Goal: Information Seeking & Learning: Find specific fact

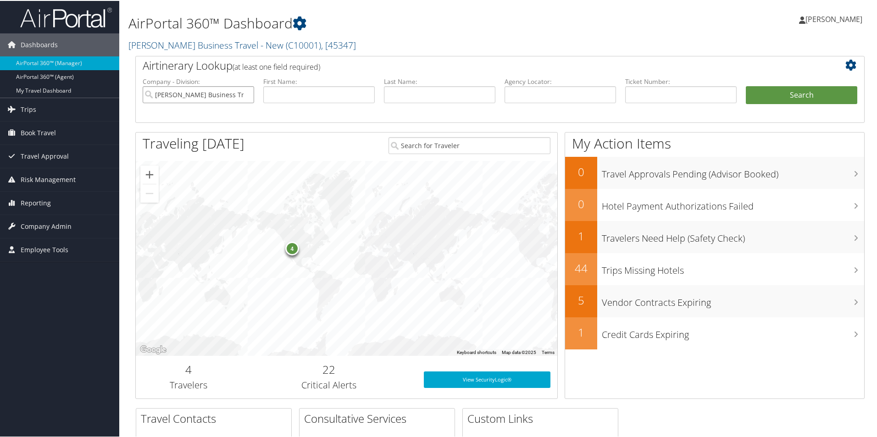
click at [233, 89] on input "[PERSON_NAME] Business Travel - New" at bounding box center [198, 93] width 111 height 17
click at [33, 203] on span "Reporting" at bounding box center [36, 202] width 30 height 23
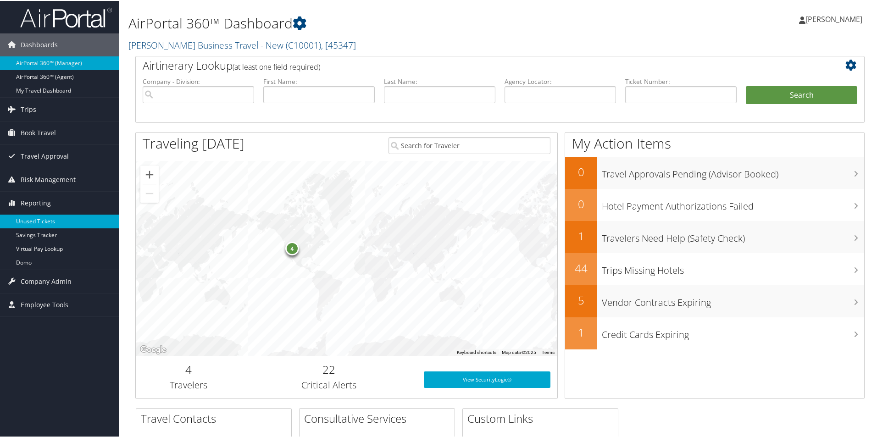
click at [33, 218] on link "Unused Tickets" at bounding box center [59, 221] width 119 height 14
click at [33, 217] on link "Unused Tickets" at bounding box center [59, 221] width 119 height 14
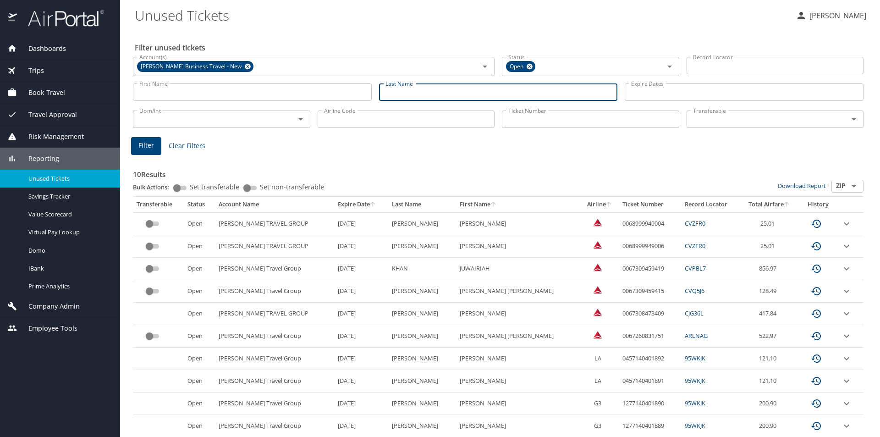
click at [399, 93] on input "Last Name" at bounding box center [498, 91] width 239 height 17
type input "fouts"
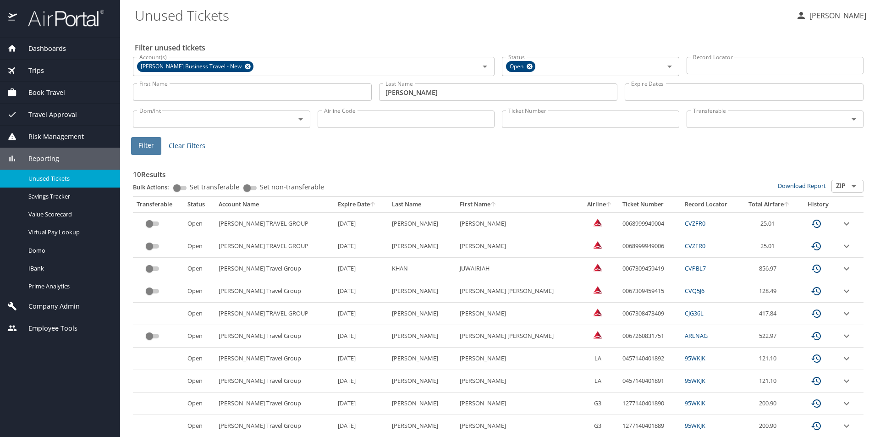
click at [142, 151] on span "Filter" at bounding box center [146, 145] width 16 height 11
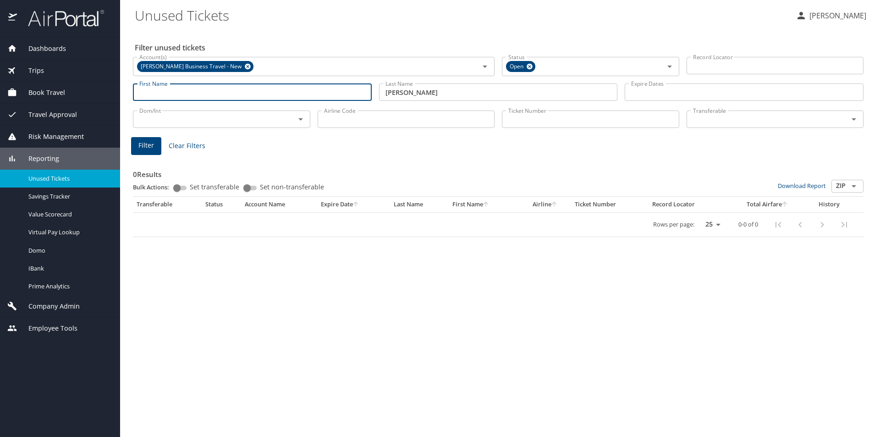
click at [171, 87] on input "First Name" at bounding box center [252, 91] width 239 height 17
click at [260, 94] on input "First Name" at bounding box center [252, 91] width 239 height 17
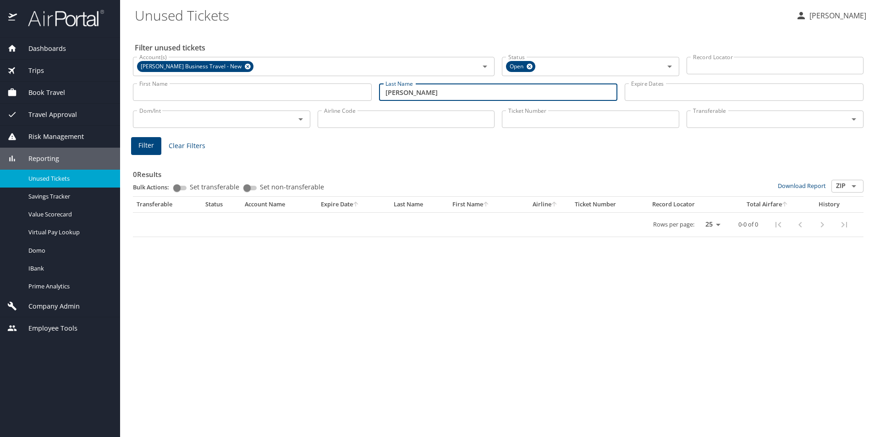
click at [448, 89] on input "fouts" at bounding box center [498, 91] width 239 height 17
drag, startPoint x: 437, startPoint y: 93, endPoint x: 370, endPoint y: 97, distance: 67.1
click at [370, 97] on div "First Name First Name Last Name fouts Last Name Expire Dates Expire Dates" at bounding box center [498, 92] width 738 height 33
click at [404, 93] on input "fouts" at bounding box center [498, 91] width 239 height 17
click at [403, 93] on input "fouts" at bounding box center [498, 91] width 239 height 17
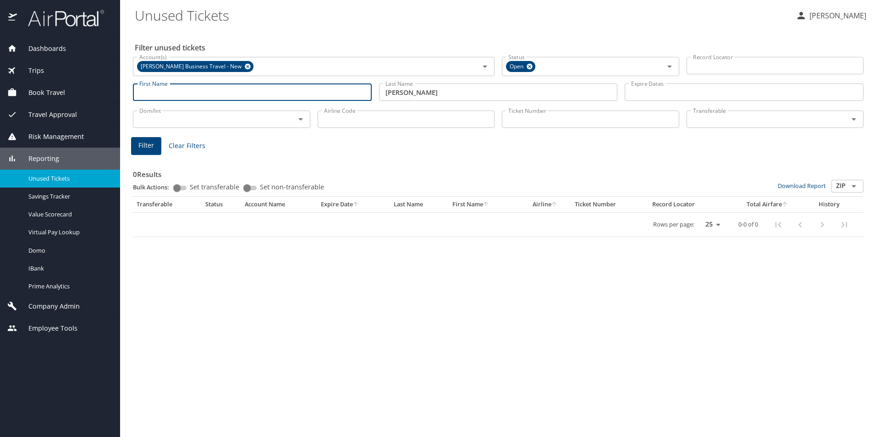
click at [157, 90] on input "First Name" at bounding box center [252, 91] width 239 height 17
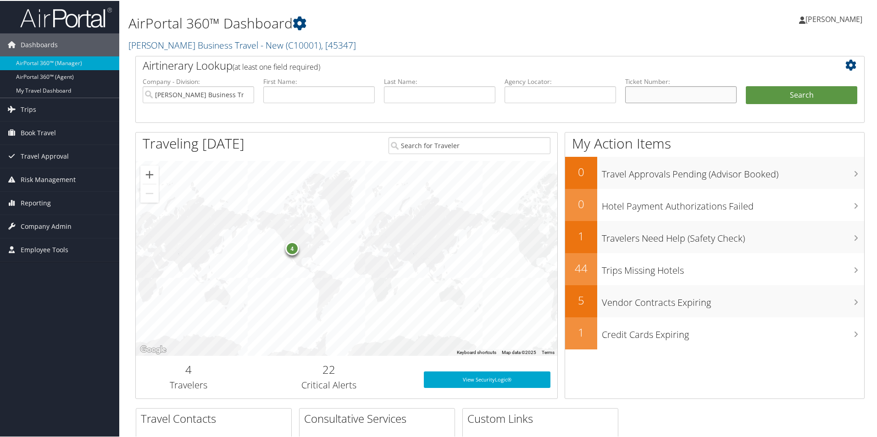
click at [640, 93] on input "text" at bounding box center [680, 93] width 111 height 17
type input "0017232362641"
click at [762, 91] on button "Search" at bounding box center [801, 94] width 111 height 18
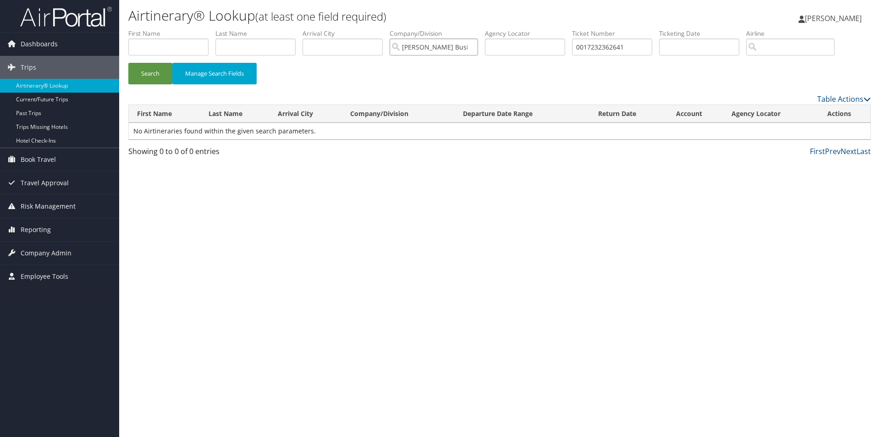
drag, startPoint x: 460, startPoint y: 48, endPoint x: 455, endPoint y: 49, distance: 5.1
click at [459, 48] on input "[PERSON_NAME] Business Travel - New" at bounding box center [434, 47] width 88 height 17
click at [156, 72] on button "Search" at bounding box center [150, 74] width 44 height 22
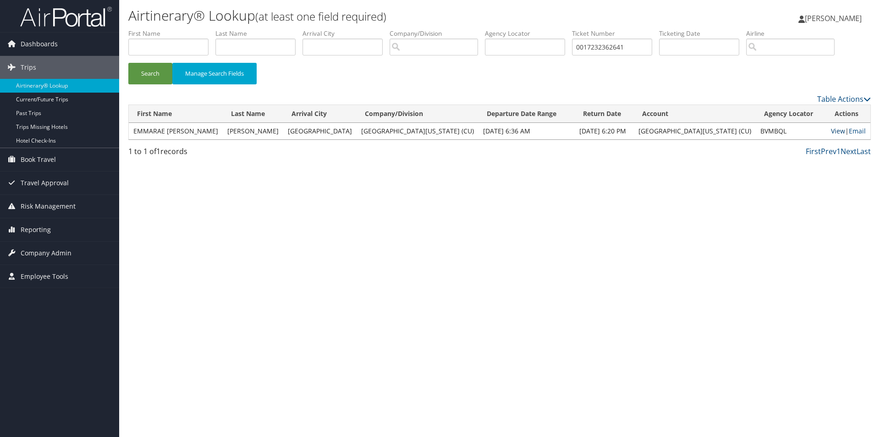
click at [834, 129] on link "View" at bounding box center [838, 131] width 14 height 9
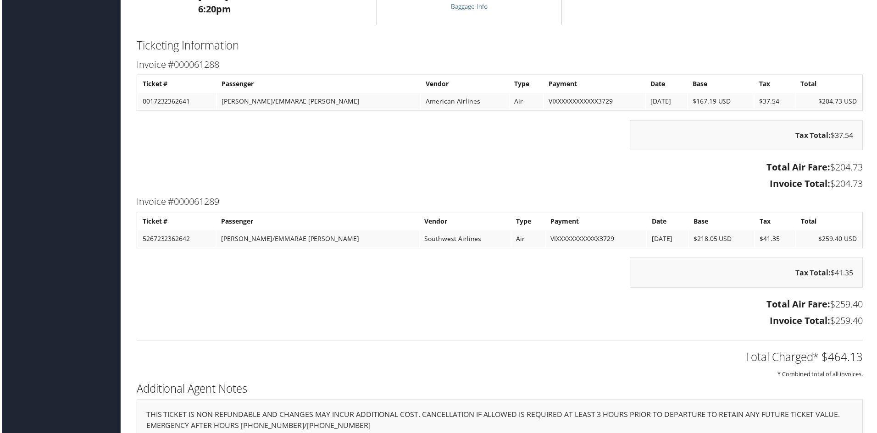
scroll to position [1146, 0]
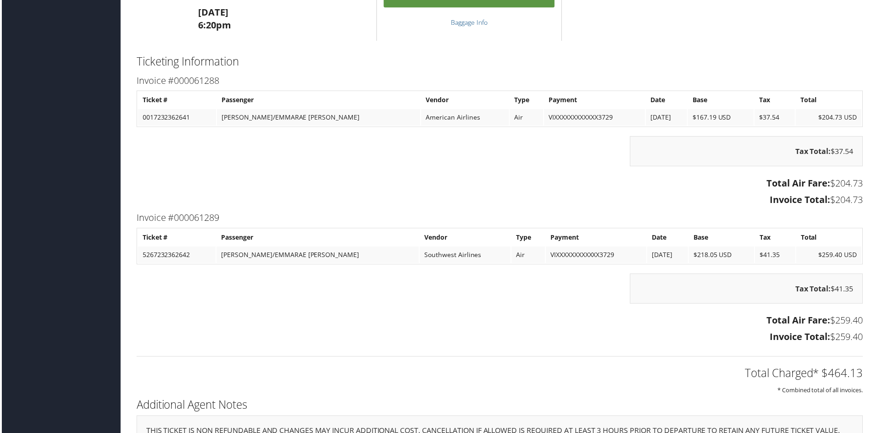
click at [215, 111] on td "0017232362641" at bounding box center [176, 118] width 78 height 17
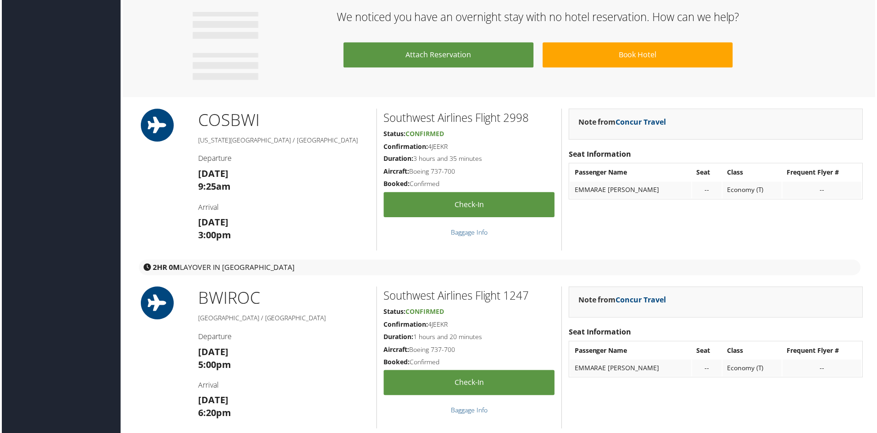
scroll to position [780, 0]
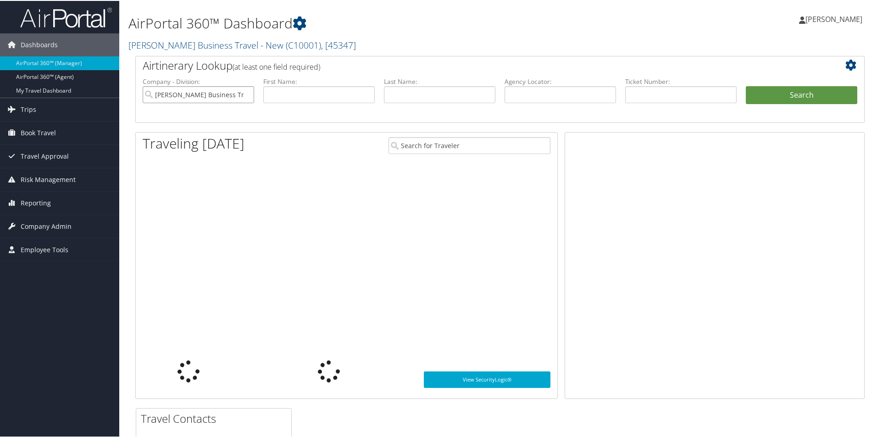
click at [222, 95] on input "Christopherson Business Travel - New" at bounding box center [198, 93] width 111 height 17
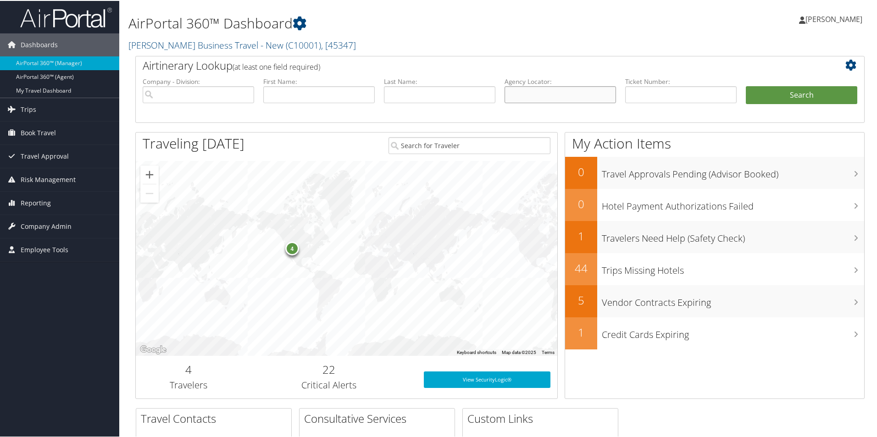
click at [519, 95] on input "text" at bounding box center [559, 93] width 111 height 17
click at [509, 95] on input "text" at bounding box center [559, 93] width 111 height 17
paste input "D966SF"
type input "D966SF"
click at [778, 94] on button "Search" at bounding box center [801, 94] width 111 height 18
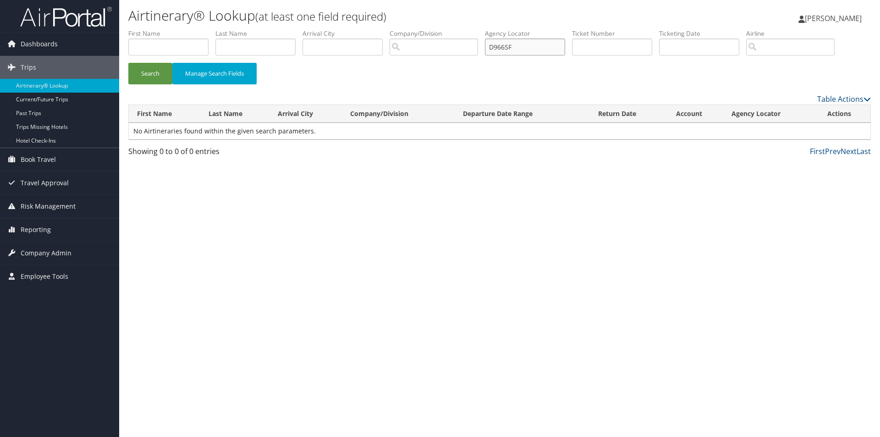
drag, startPoint x: 530, startPoint y: 48, endPoint x: 491, endPoint y: 49, distance: 39.0
click at [491, 49] on input "D966SF" at bounding box center [525, 47] width 80 height 17
click at [495, 48] on input "text" at bounding box center [525, 47] width 80 height 17
paste input "D966SF"
type input "D966SF"
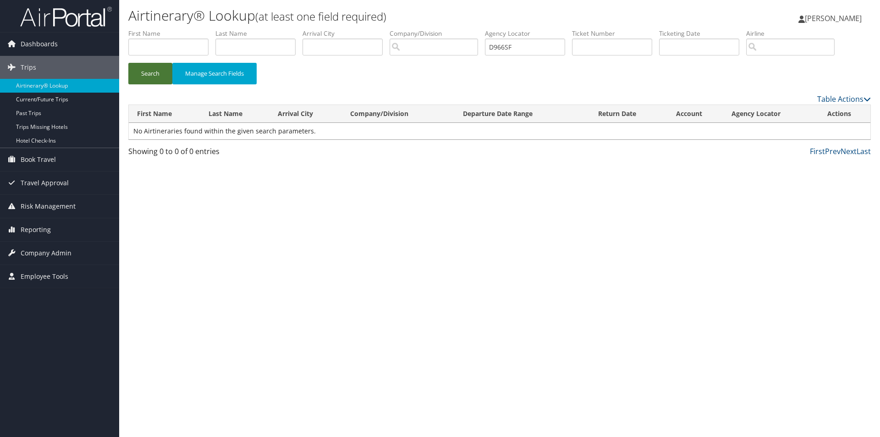
click at [143, 72] on button "Search" at bounding box center [150, 74] width 44 height 22
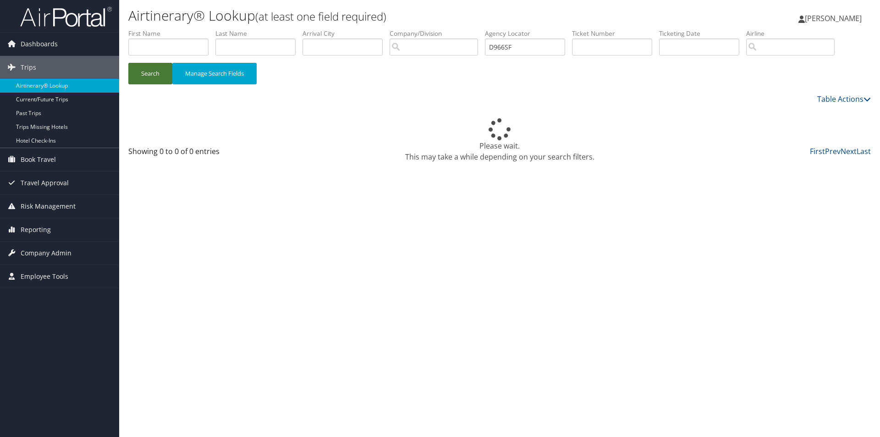
click at [143, 72] on button "Search" at bounding box center [150, 74] width 44 height 22
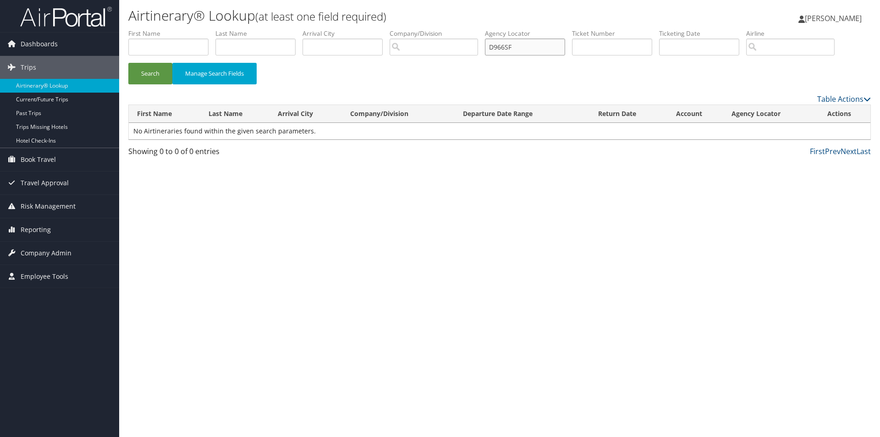
drag, startPoint x: 542, startPoint y: 48, endPoint x: 437, endPoint y: 54, distance: 104.3
click at [437, 29] on ul "First Name Last Name Departure City Arrival City Company/Division Airport/City …" at bounding box center [499, 29] width 743 height 0
type input "d966sf"
click at [128, 63] on button "Search" at bounding box center [150, 74] width 44 height 22
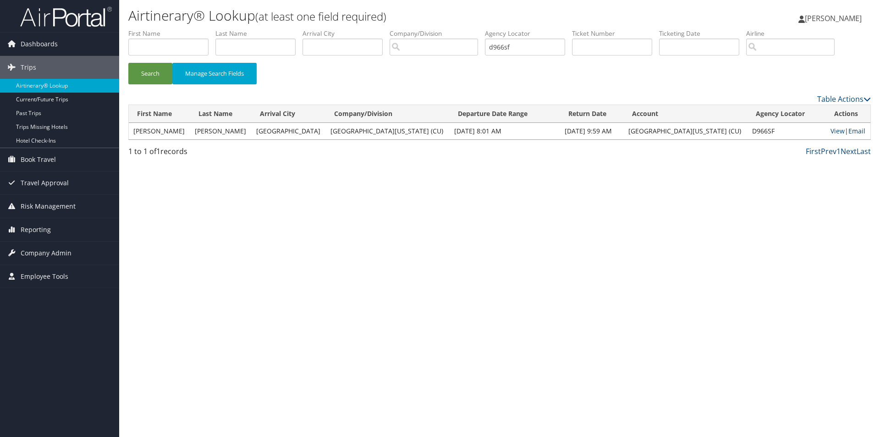
click at [850, 131] on link "Email" at bounding box center [857, 131] width 17 height 9
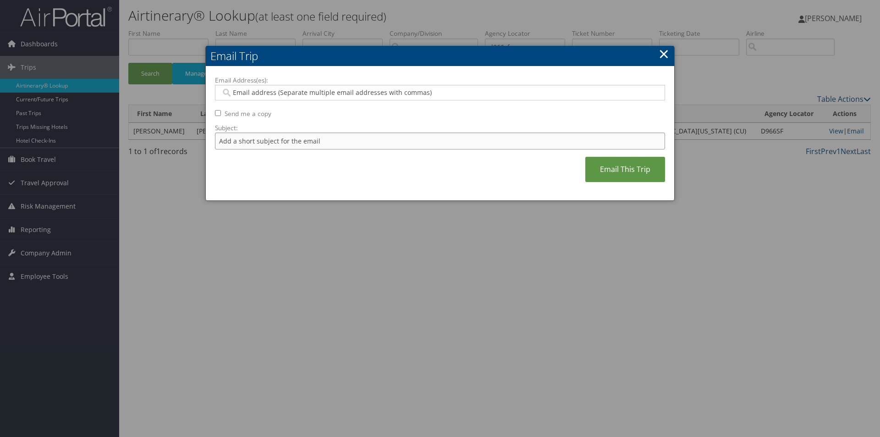
click at [248, 142] on input "Subject:" at bounding box center [440, 141] width 450 height 17
click at [234, 144] on input "Subject:" at bounding box center [440, 141] width 450 height 17
paste input "SCOTT D SAGEL"
type input "SCOTT D SAGEL"
click at [230, 94] on input "Email Address(es):" at bounding box center [440, 92] width 438 height 9
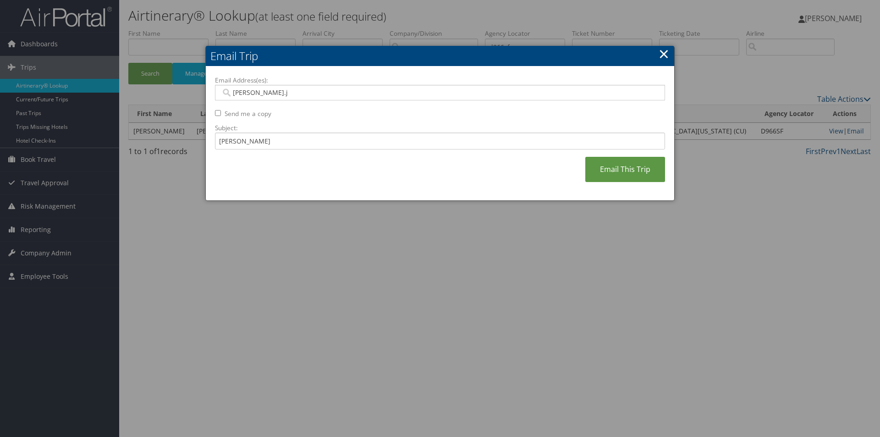
type input "michael.j"
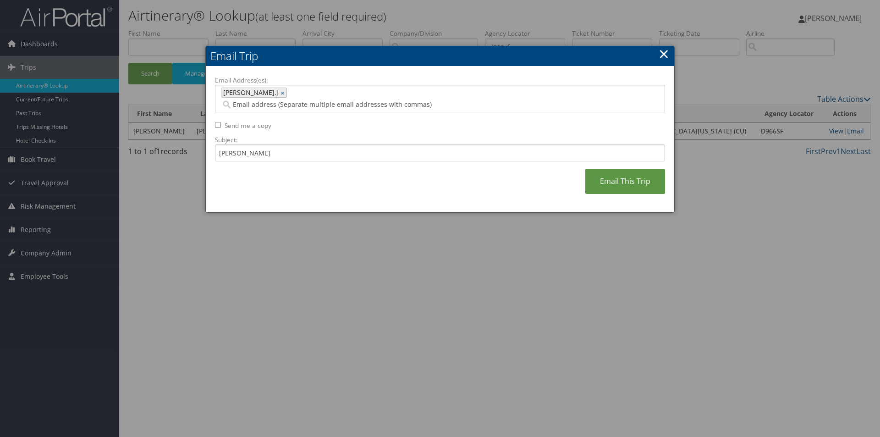
click at [249, 89] on span "michael.j" at bounding box center [249, 92] width 57 height 9
type input "michael.j"
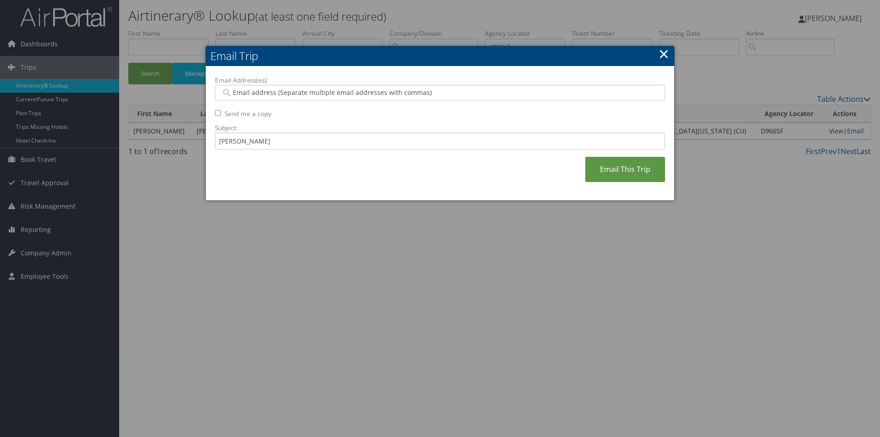
paste input "michael.jaramillo@childrenscolorado.org"
type input "michael.jaramillo@childrenscolorado.org"
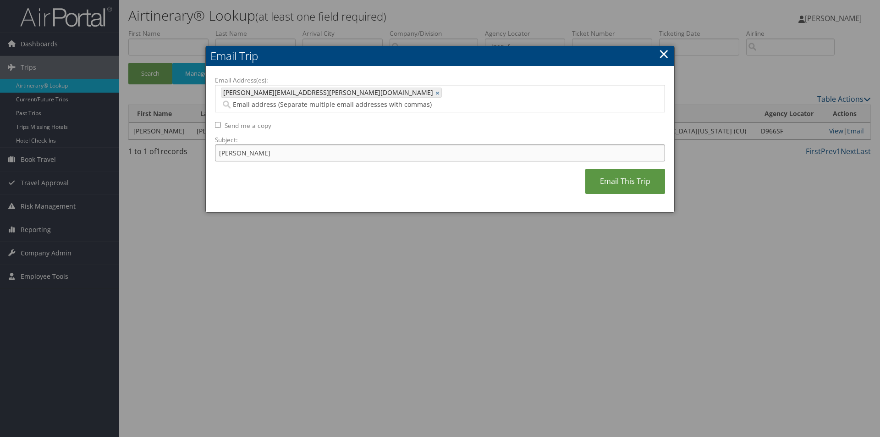
click at [279, 144] on input "SCOTT D SAGEL" at bounding box center [440, 152] width 450 height 17
type input "SCOTT D SAGEL- United flight"
click at [631, 169] on link "Email This Trip" at bounding box center [626, 181] width 80 height 25
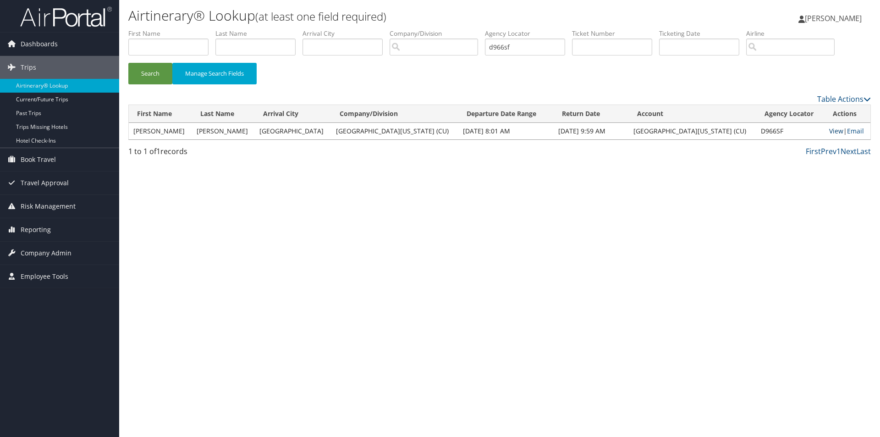
click at [831, 129] on link "View" at bounding box center [837, 131] width 14 height 9
drag, startPoint x: 517, startPoint y: 48, endPoint x: 469, endPoint y: 50, distance: 48.2
click at [469, 29] on ul "First Name Last Name Departure City Arrival City Company/Division Airport/City …" at bounding box center [499, 29] width 743 height 0
paste input "D96B5H"
type input "D96B5H"
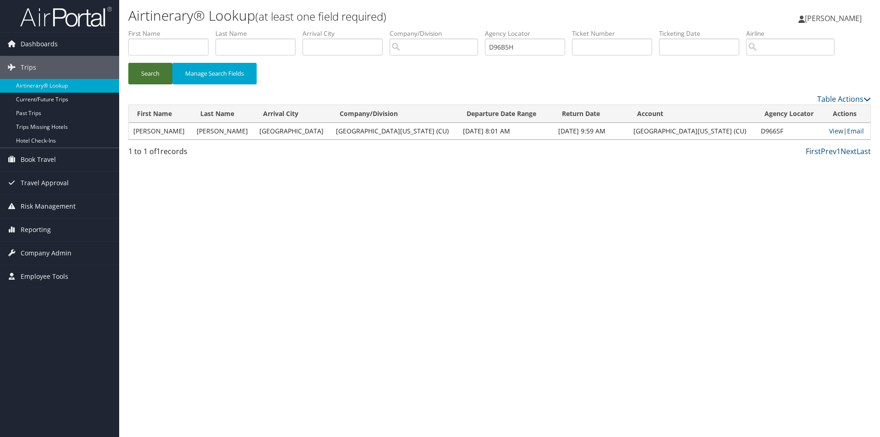
click at [143, 68] on button "Search" at bounding box center [150, 74] width 44 height 22
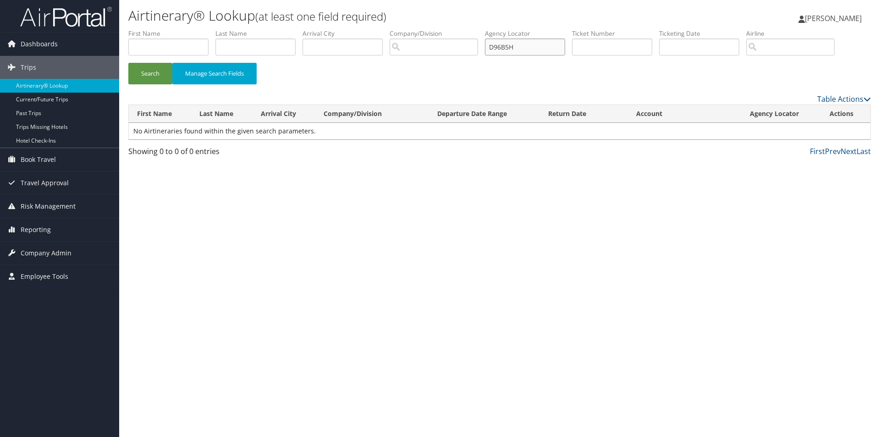
drag, startPoint x: 534, startPoint y: 47, endPoint x: 451, endPoint y: 54, distance: 82.8
click at [451, 29] on ul "First Name Last Name Departure City Arrival City Company/Division Airport/City …" at bounding box center [499, 29] width 743 height 0
type input "D96"
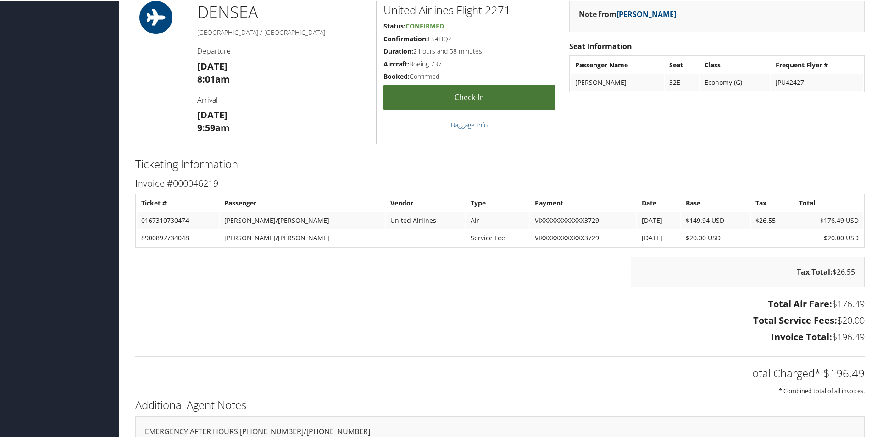
scroll to position [463, 0]
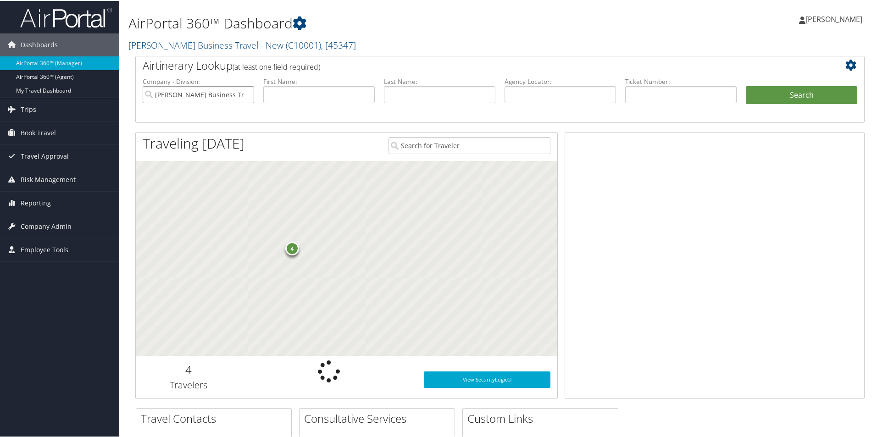
click at [228, 94] on input "Christopherson Business Travel - New" at bounding box center [198, 93] width 111 height 17
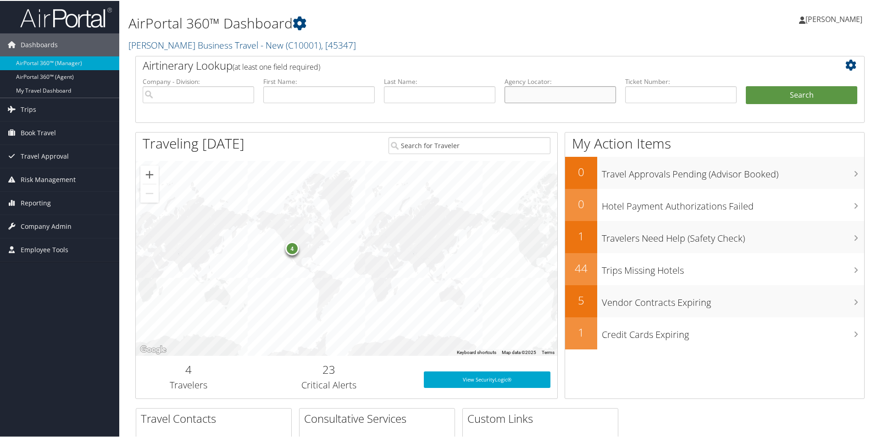
click at [518, 92] on input "text" at bounding box center [559, 93] width 111 height 17
paste input "D96B5H"
type input "D96B5H"
click at [767, 97] on button "Search" at bounding box center [801, 94] width 111 height 18
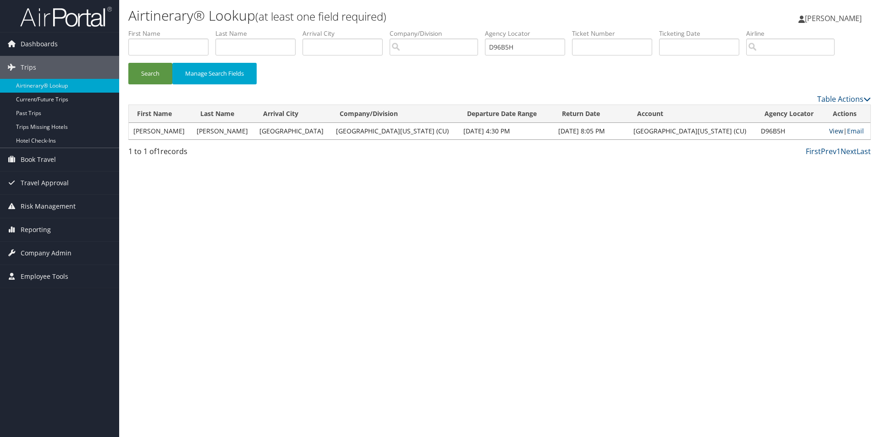
click at [830, 131] on link "View" at bounding box center [837, 131] width 14 height 9
drag, startPoint x: 530, startPoint y: 47, endPoint x: 467, endPoint y: 47, distance: 62.4
click at [467, 29] on ul "First Name Last Name Departure City Arrival City Company/Division Airport/City …" at bounding box center [499, 29] width 743 height 0
click at [590, 48] on input "text" at bounding box center [612, 47] width 80 height 17
paste input "5267320436803"
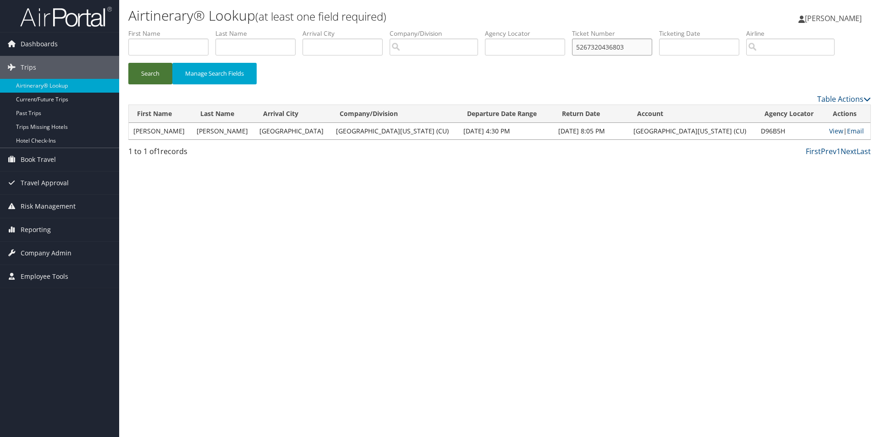
type input "5267320436803"
click at [157, 71] on button "Search" at bounding box center [150, 74] width 44 height 22
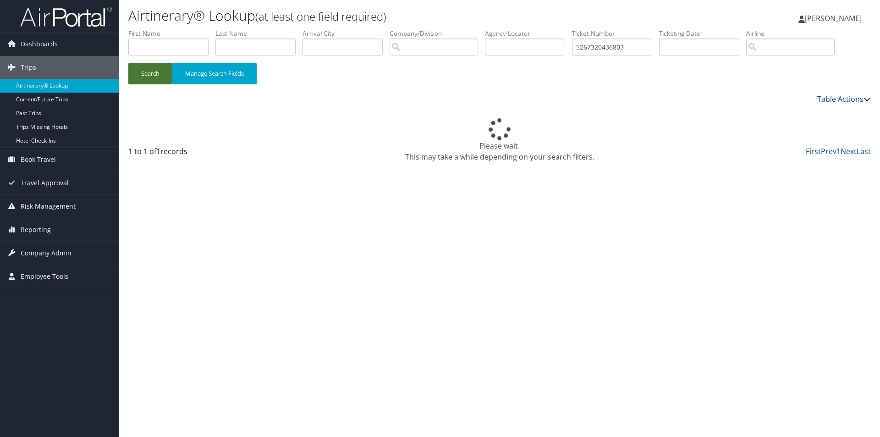
click at [157, 71] on button "Search" at bounding box center [150, 74] width 44 height 22
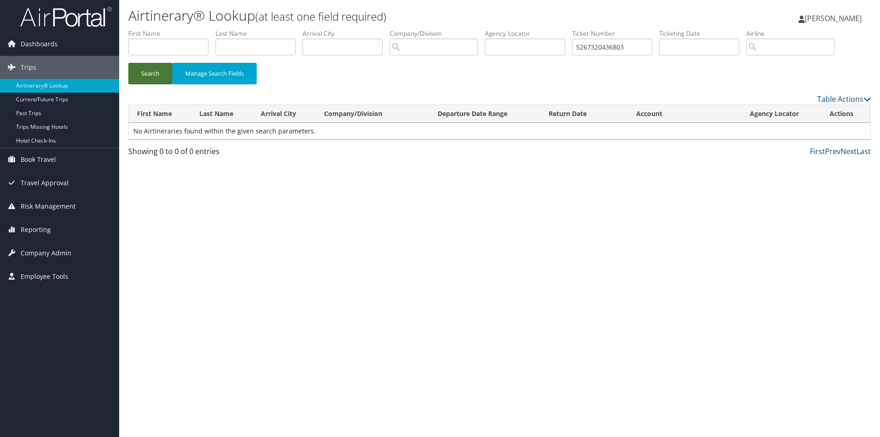
click at [160, 76] on button "Search" at bounding box center [150, 74] width 44 height 22
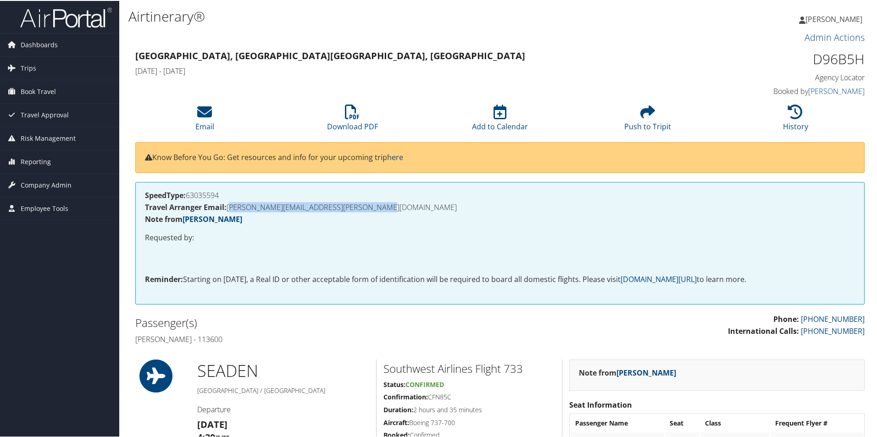
drag, startPoint x: 403, startPoint y: 205, endPoint x: 229, endPoint y: 208, distance: 173.8
click at [229, 208] on h4 "Travel Arranger Email: [PERSON_NAME][EMAIL_ADDRESS][PERSON_NAME][DOMAIN_NAME]" at bounding box center [500, 206] width 710 height 7
copy h4 "[PERSON_NAME][EMAIL_ADDRESS][PERSON_NAME][DOMAIN_NAME]"
click at [210, 117] on icon at bounding box center [204, 111] width 15 height 15
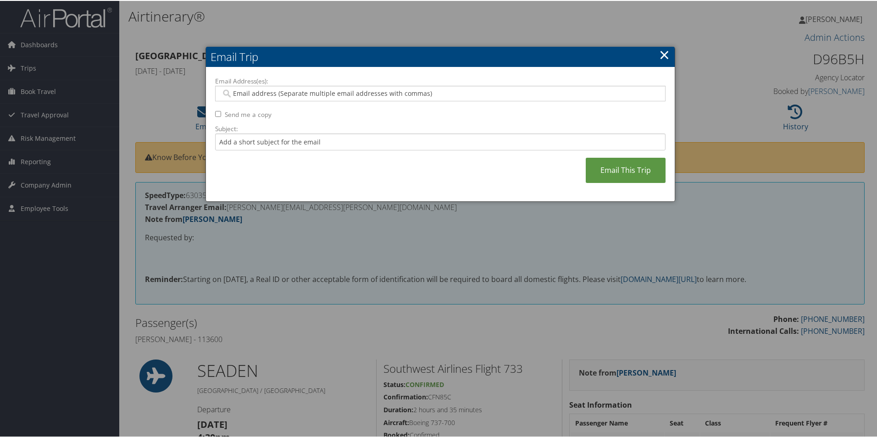
click at [228, 93] on input "Email Address(es):" at bounding box center [440, 92] width 438 height 9
paste input "MICHAEL.JARAMILLO@CHILDRENSCOLORADO.ORG"
type input "MICHAEL.JARAMILLO@CHILDRENSCOLORADO.ORG"
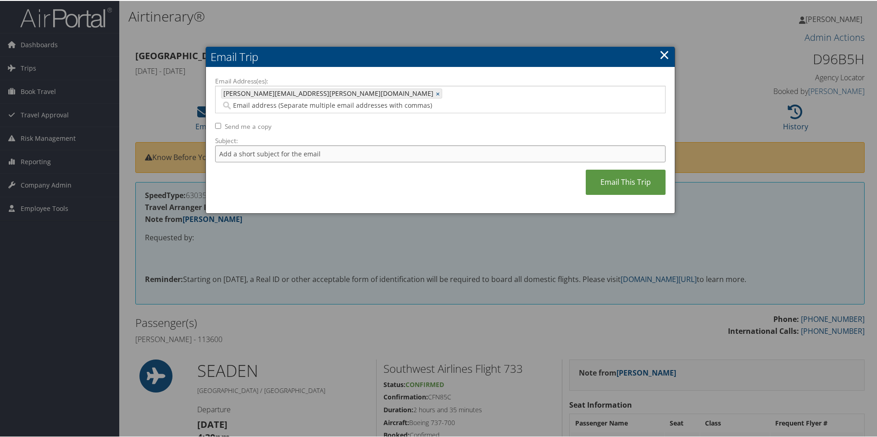
click at [226, 144] on input "Subject:" at bounding box center [440, 152] width 450 height 17
type input "Itinerary for Scott Sagel -Southwest"
click at [623, 169] on link "Email This Trip" at bounding box center [626, 181] width 80 height 25
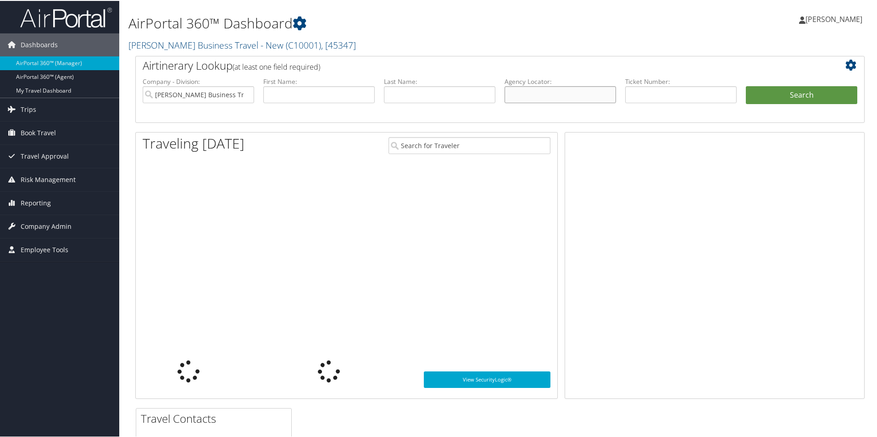
click at [516, 95] on input "text" at bounding box center [559, 93] width 111 height 17
click at [634, 90] on input "text" at bounding box center [680, 93] width 111 height 17
paste input "8900897669874"
type input "8900897669874"
click at [758, 101] on button "Search" at bounding box center [801, 94] width 111 height 18
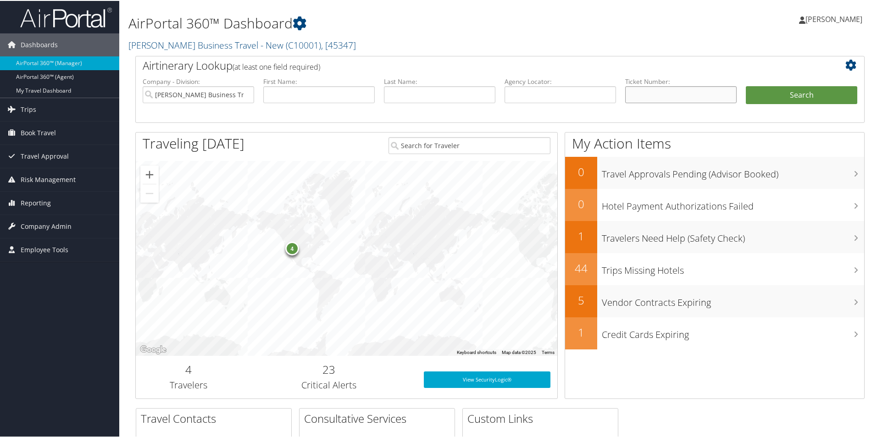
click at [421, 93] on input "text" at bounding box center [680, 93] width 111 height 17
paste input "8900897669874"
type input "8900897669874"
click at [421, 94] on button "Search" at bounding box center [801, 94] width 111 height 18
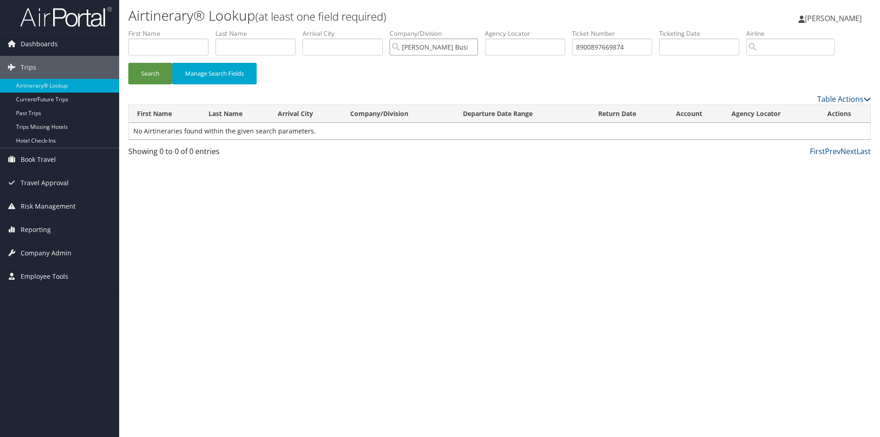
click at [440, 49] on input "Christopherson Business Travel - New" at bounding box center [434, 47] width 88 height 17
click at [153, 69] on button "Search" at bounding box center [150, 74] width 44 height 22
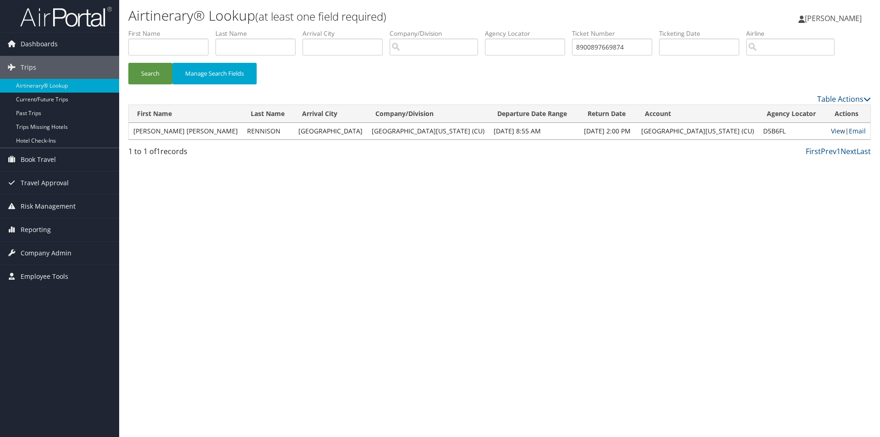
click at [832, 131] on link "View" at bounding box center [838, 131] width 14 height 9
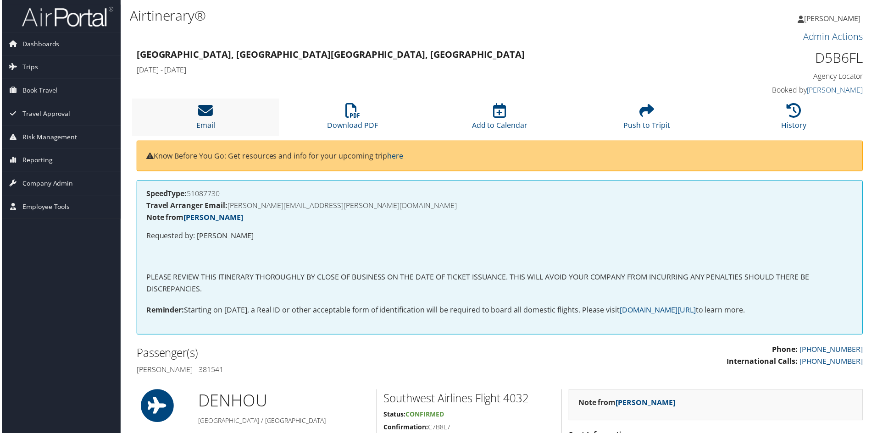
click at [210, 115] on icon at bounding box center [204, 111] width 15 height 15
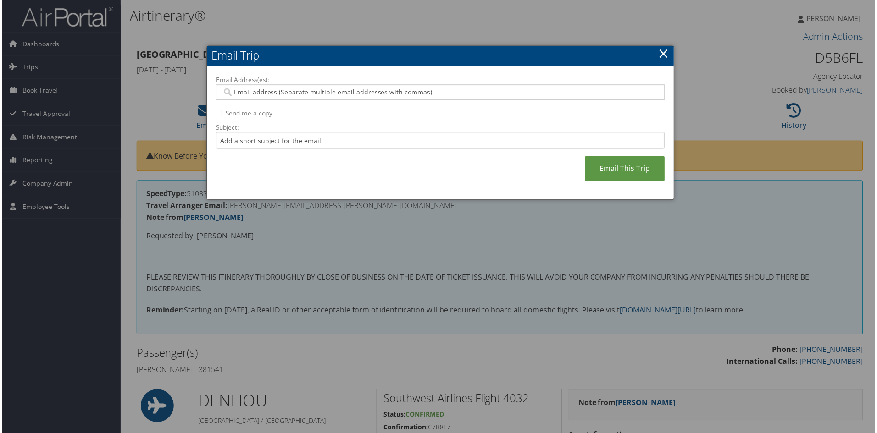
click at [239, 89] on input "Email Address(es):" at bounding box center [440, 92] width 438 height 9
paste input "[PERSON_NAME][EMAIL_ADDRESS][PERSON_NAME][DOMAIN_NAME]"
type input "[PERSON_NAME][EMAIL_ADDRESS][PERSON_NAME][DOMAIN_NAME]"
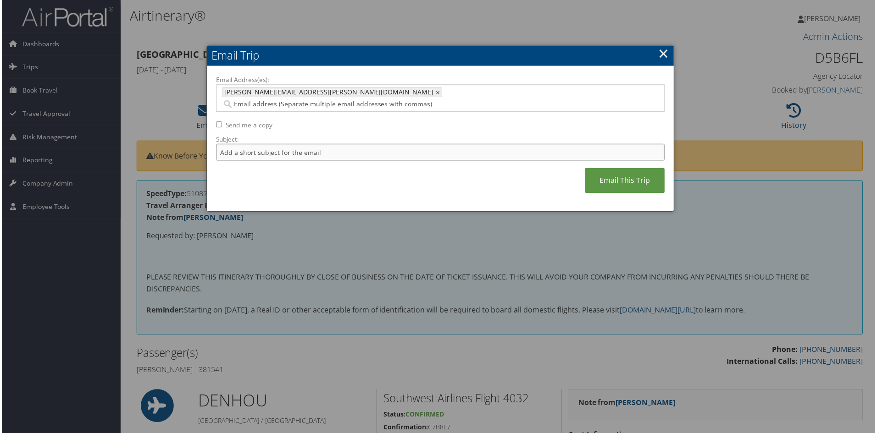
drag, startPoint x: 222, startPoint y: 144, endPoint x: 251, endPoint y: 138, distance: 29.1
click at [224, 144] on input "Subject:" at bounding box center [440, 152] width 450 height 17
paste input "5267320436803"
type input "Requested information for 5267320436803 and"
click at [337, 357] on div at bounding box center [440, 218] width 880 height 437
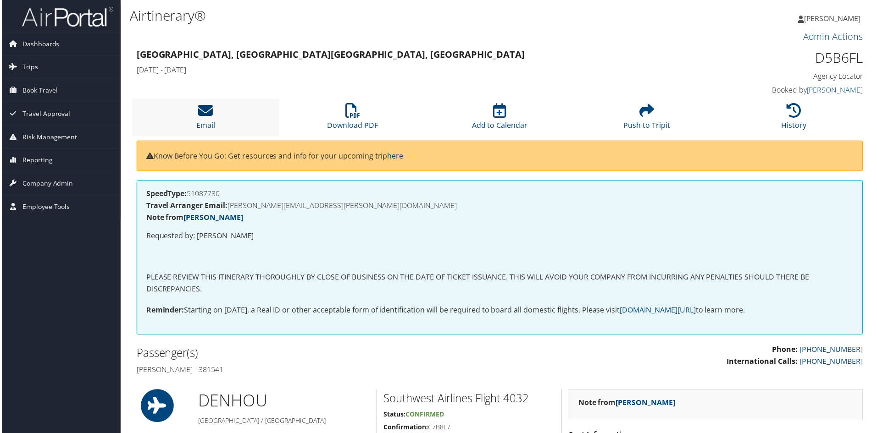
click at [209, 110] on icon at bounding box center [204, 111] width 15 height 15
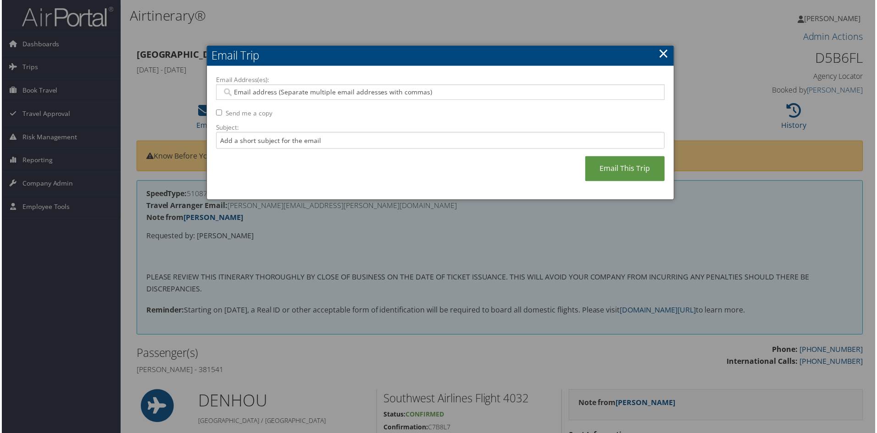
click at [252, 95] on input "Email Address(es):" at bounding box center [440, 92] width 438 height 9
click at [232, 141] on input "Subject:" at bounding box center [440, 141] width 450 height 17
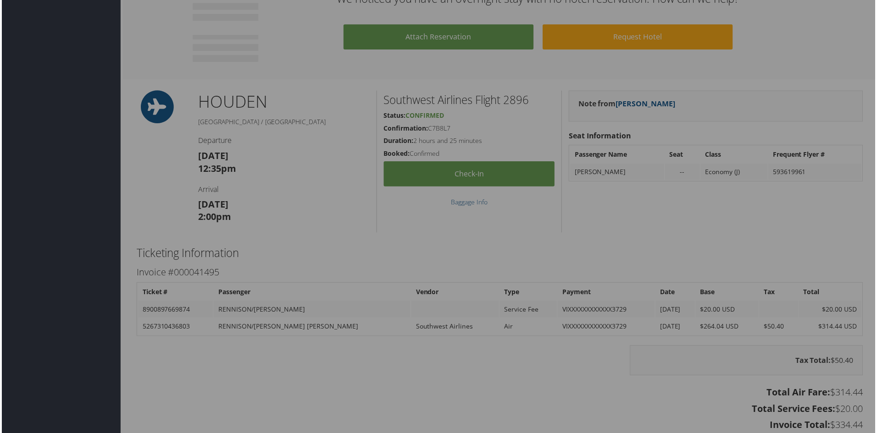
scroll to position [773, 0]
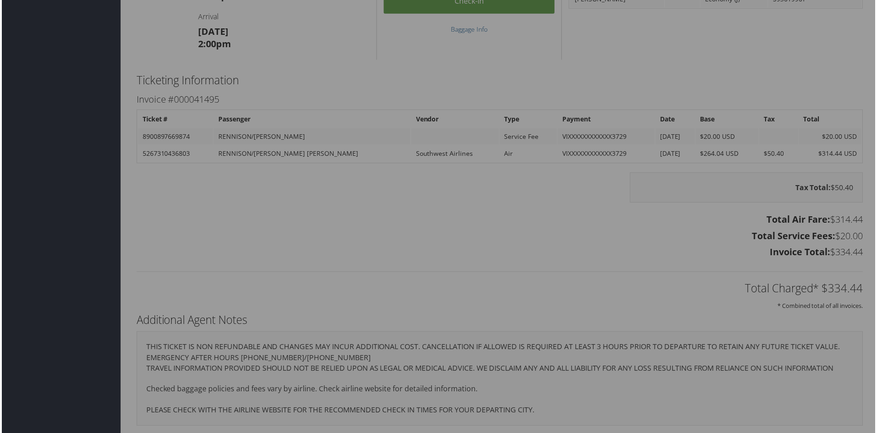
type input "requested invoice information"
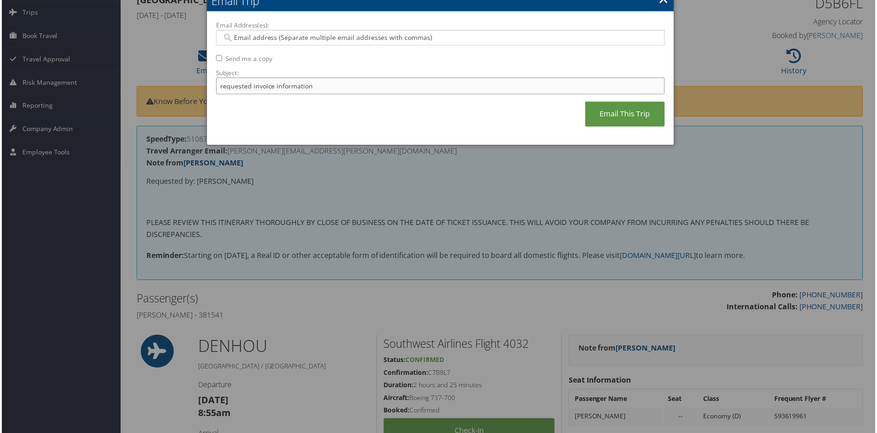
scroll to position [0, 0]
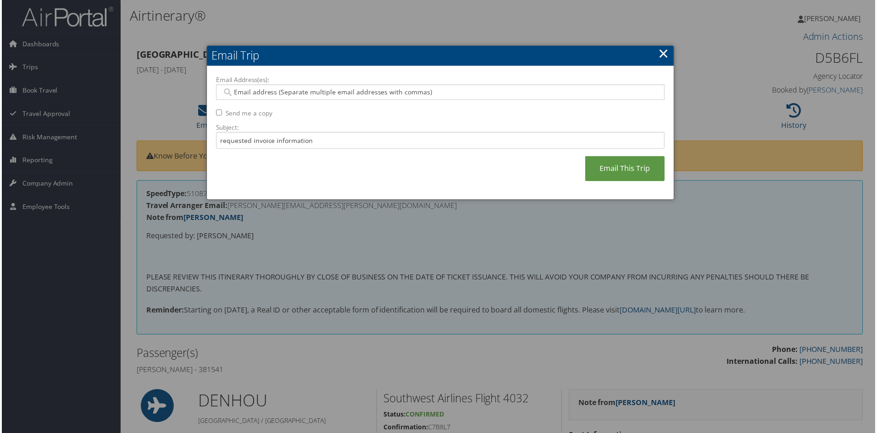
click at [238, 92] on input "Email Address(es):" at bounding box center [440, 92] width 438 height 9
paste input "brenda.sinclair@cu.edu"
type input "brenda.sinclair@cu.edu"
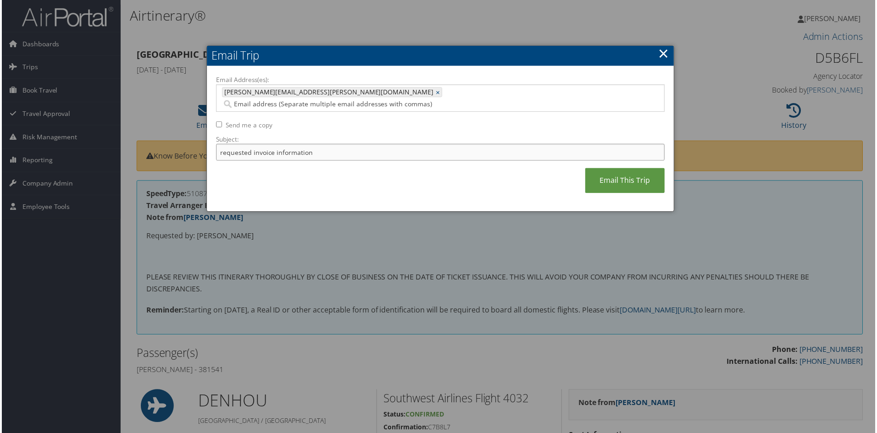
click at [316, 144] on input "requested invoice information" at bounding box center [440, 152] width 450 height 17
type input "requested invoice information"
click at [617, 169] on link "Email This Trip" at bounding box center [626, 181] width 80 height 25
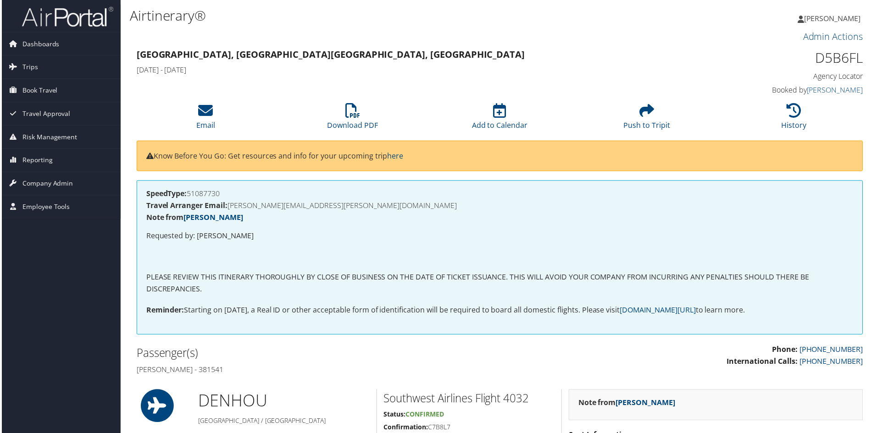
click at [266, 64] on div "Denver, CO Houston, TX Tue 09 Sep 2025 - Sat 13 Sep 2025" at bounding box center [406, 63] width 557 height 32
drag, startPoint x: 863, startPoint y: 56, endPoint x: 811, endPoint y: 57, distance: 51.4
click at [811, 57] on div "D5B6FL Agency Locator Agency Locator D5B6FL Booked by Shannon Gorham Booked by …" at bounding box center [779, 73] width 186 height 52
copy h1 "D5B6FL"
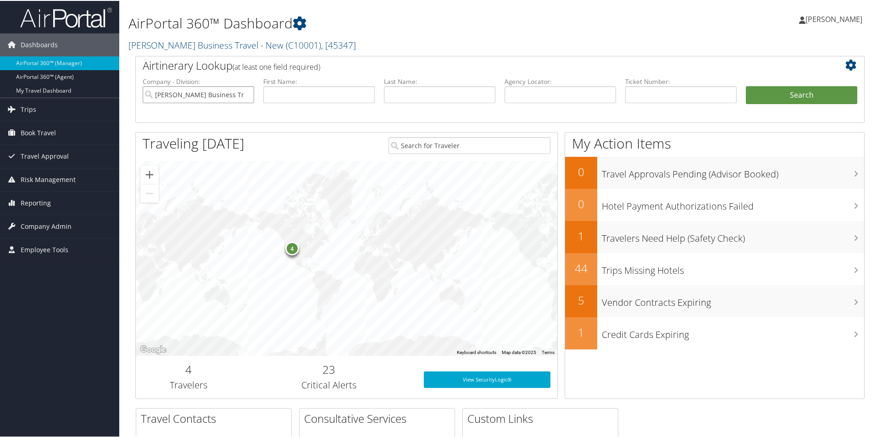
click at [232, 94] on input "Christopherson Business Travel - New" at bounding box center [198, 93] width 111 height 17
click at [520, 90] on input "text" at bounding box center [559, 93] width 111 height 17
paste input "D97D34"
type input "D97D34"
click at [765, 89] on button "Search" at bounding box center [801, 94] width 111 height 18
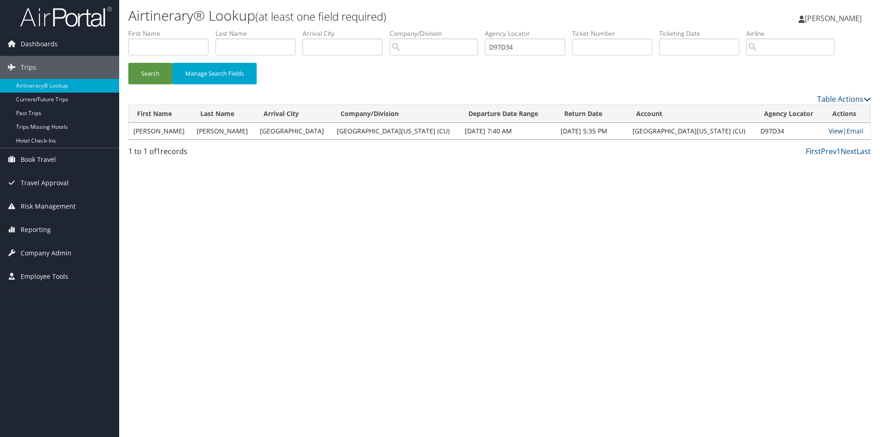
click at [829, 126] on td "View | Email" at bounding box center [847, 131] width 46 height 17
click at [829, 128] on link "View" at bounding box center [836, 131] width 14 height 9
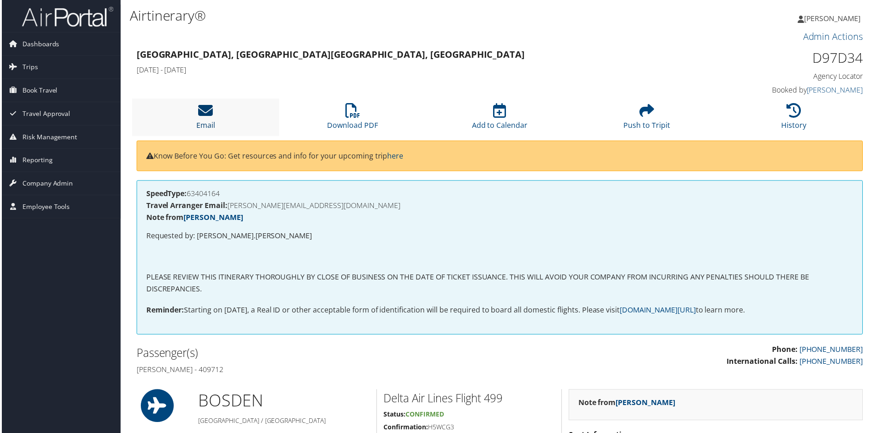
click at [199, 115] on icon at bounding box center [204, 111] width 15 height 15
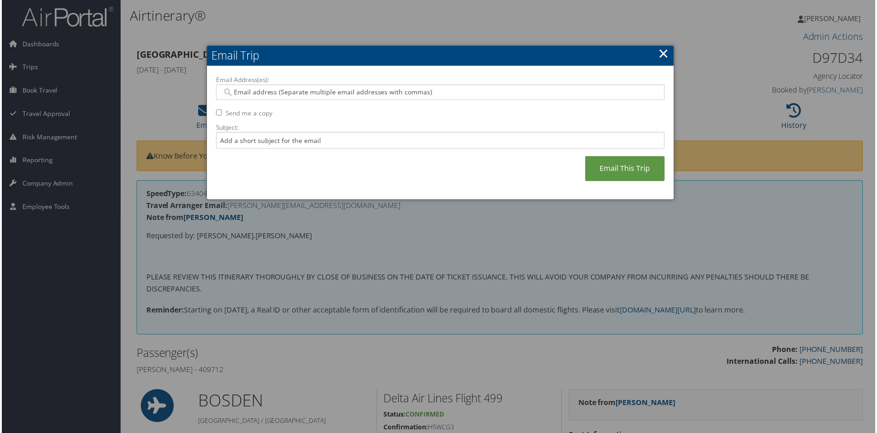
click at [243, 92] on input "Email Address(es):" at bounding box center [440, 92] width 438 height 9
type input "hannah.e"
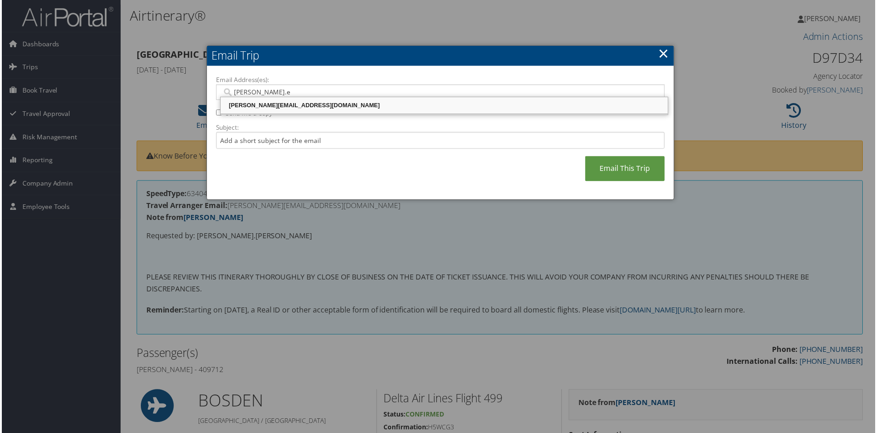
click at [269, 106] on div "HANNAH.E.GARCIA@CUANSCHUTZ.EDU" at bounding box center [444, 105] width 446 height 9
type input "HANNAH.E.GARCIA@CUANSCHUTZ.EDU"
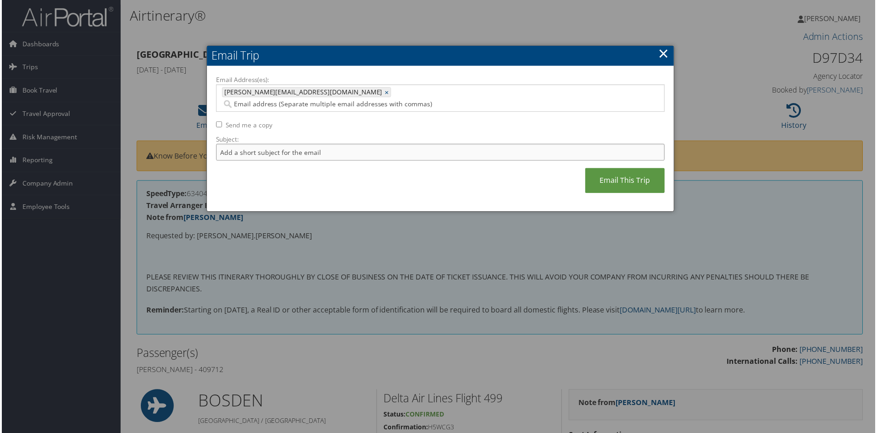
click at [221, 144] on input "Subject:" at bounding box center [440, 152] width 450 height 17
click at [366, 100] on input "Email Address(es):" at bounding box center [374, 104] width 306 height 9
paste input "SOURAV.KUMAR@CUANSCHUTZ.EDU"
type input "SOURAV.KUMAR@CUANSCHUTZ.EDU"
type input "HANNAH.E.GARCIA@CUANSCHUTZ.EDU, SOURAV.KUMAR@CUANSCHUTZ.EDU"
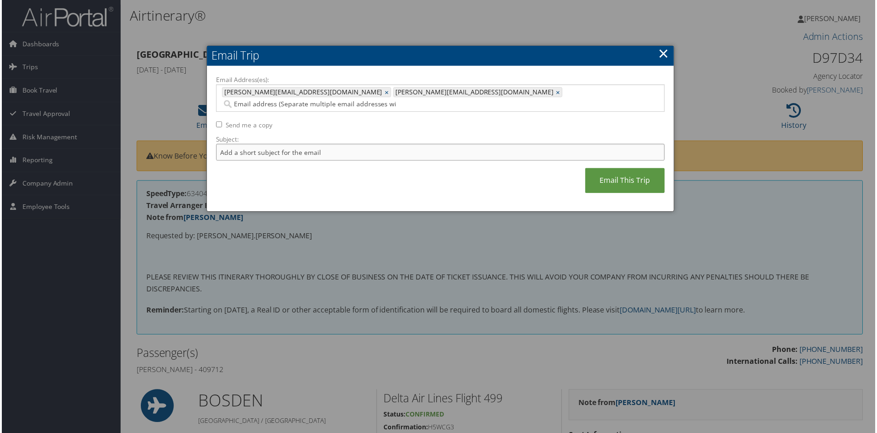
click at [225, 144] on input "Subject:" at bounding box center [440, 152] width 450 height 17
drag, startPoint x: 264, startPoint y: 141, endPoint x: 271, endPoint y: 138, distance: 8.3
click at [265, 144] on input "itinerary for" at bounding box center [440, 152] width 450 height 17
paste input "SOURAV KUMAR"
type input "itinerary for SOURAV KUMAR"
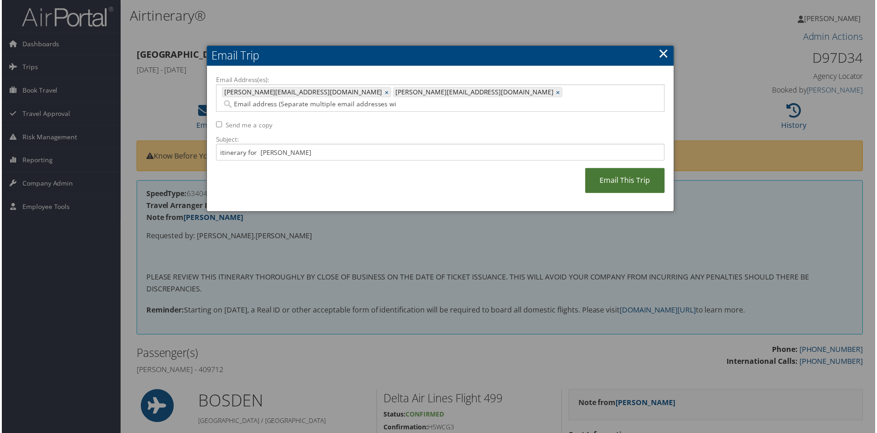
click at [614, 169] on link "Email This Trip" at bounding box center [626, 181] width 80 height 25
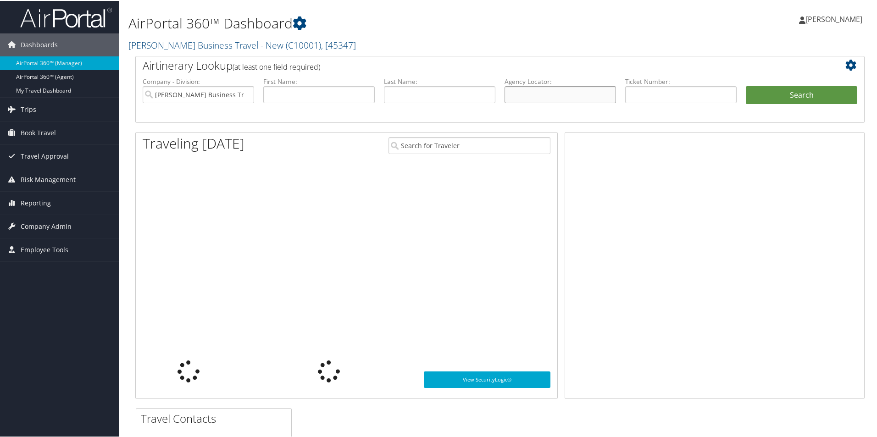
click at [521, 86] on input "text" at bounding box center [559, 93] width 111 height 17
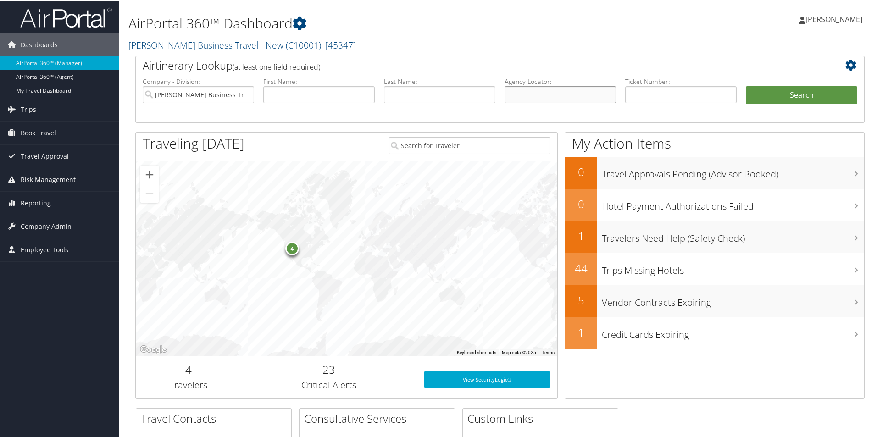
click at [514, 94] on input "text" at bounding box center [559, 93] width 111 height 17
click at [232, 93] on input "[PERSON_NAME] Business Travel - New" at bounding box center [198, 93] width 111 height 17
click at [531, 95] on input "text" at bounding box center [559, 93] width 111 height 17
paste input "D83W1B"
type input "D83W1B"
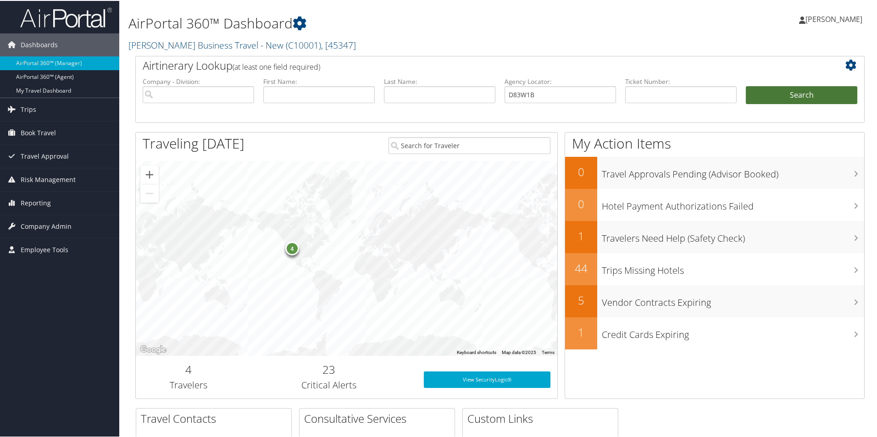
click at [769, 90] on button "Search" at bounding box center [801, 94] width 111 height 18
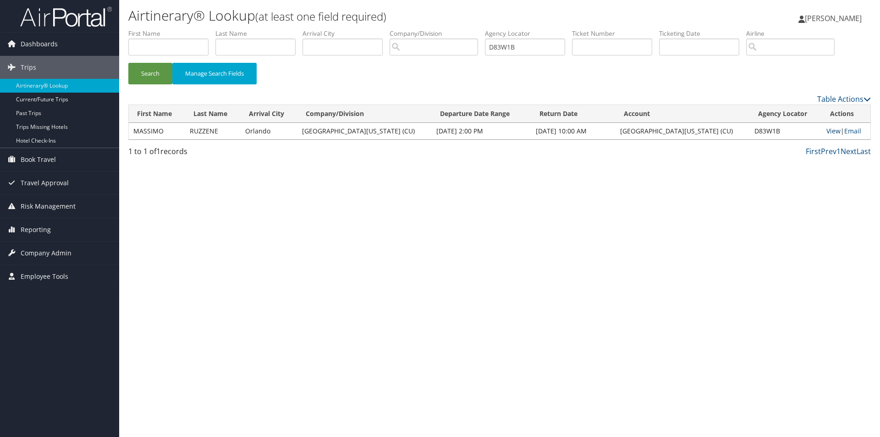
click at [828, 128] on link "View" at bounding box center [834, 131] width 14 height 9
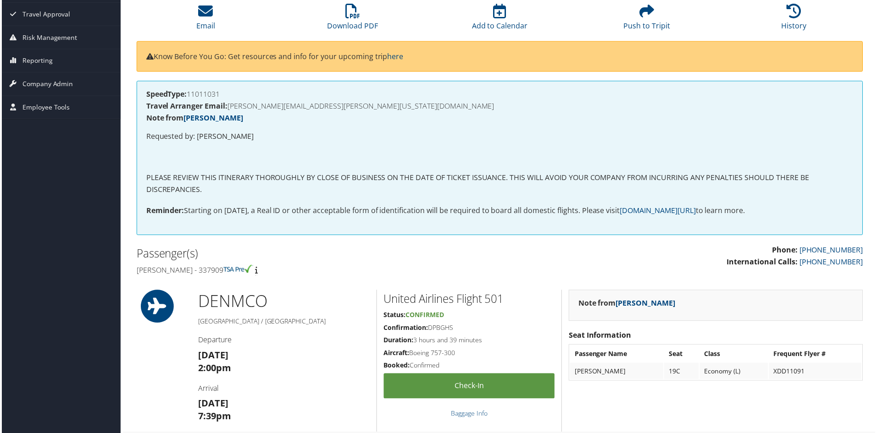
scroll to position [92, 0]
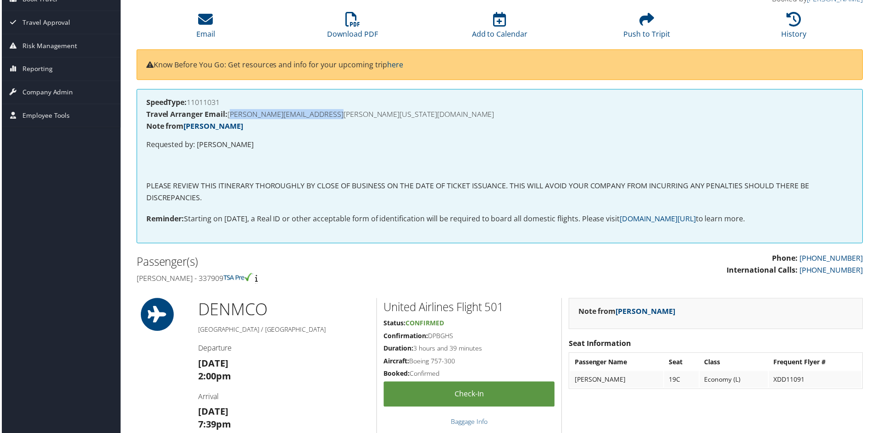
drag, startPoint x: 353, startPoint y: 113, endPoint x: 230, endPoint y: 113, distance: 122.9
click at [230, 113] on h4 "Travel Arranger Email: ERIKA.BUCHANAN@COLORADO.EDU" at bounding box center [500, 114] width 710 height 7
copy h4 "ERIKA.BUCHANAN@COLORADO.EDU"
click at [202, 23] on icon at bounding box center [204, 19] width 15 height 15
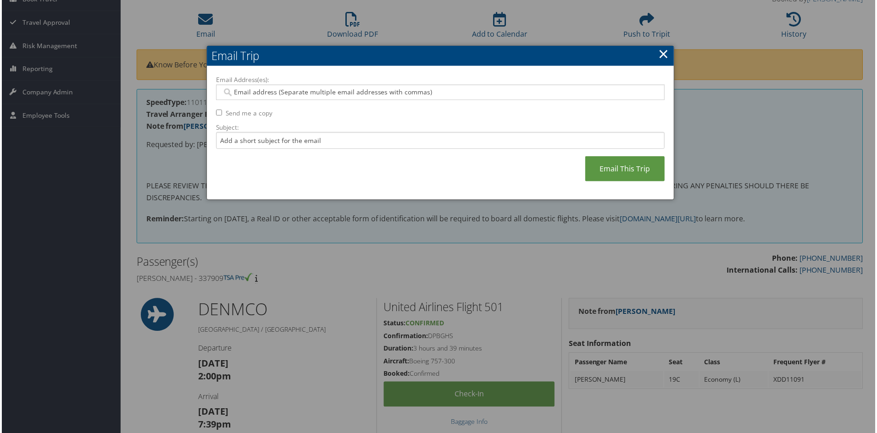
click at [366, 213] on div at bounding box center [440, 218] width 880 height 437
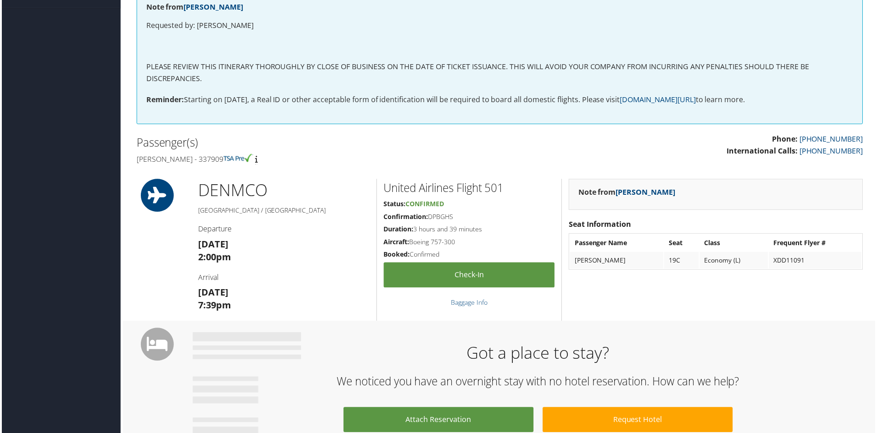
scroll to position [138, 0]
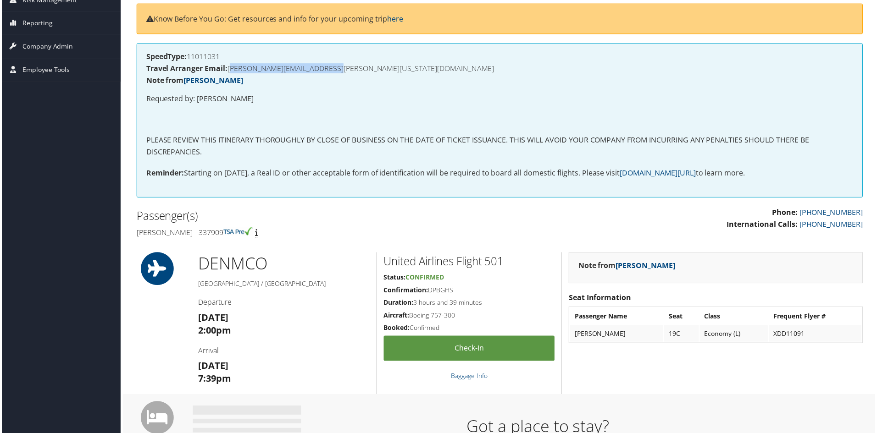
drag, startPoint x: 352, startPoint y: 66, endPoint x: 228, endPoint y: 72, distance: 123.9
click at [228, 72] on h4 "Travel Arranger Email: ERIKA.BUCHANAN@COLORADO.EDU" at bounding box center [500, 68] width 710 height 7
copy h4 "ERIKA.BUCHANAN@COLORADO.EDU"
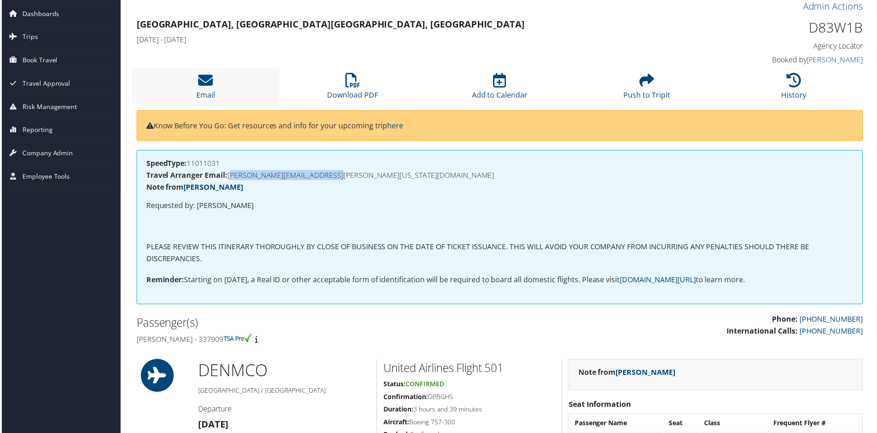
scroll to position [0, 0]
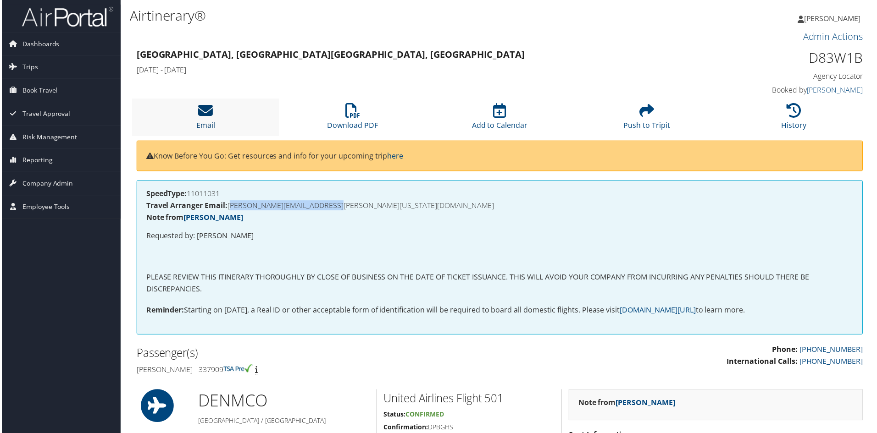
click at [207, 110] on icon at bounding box center [204, 111] width 15 height 15
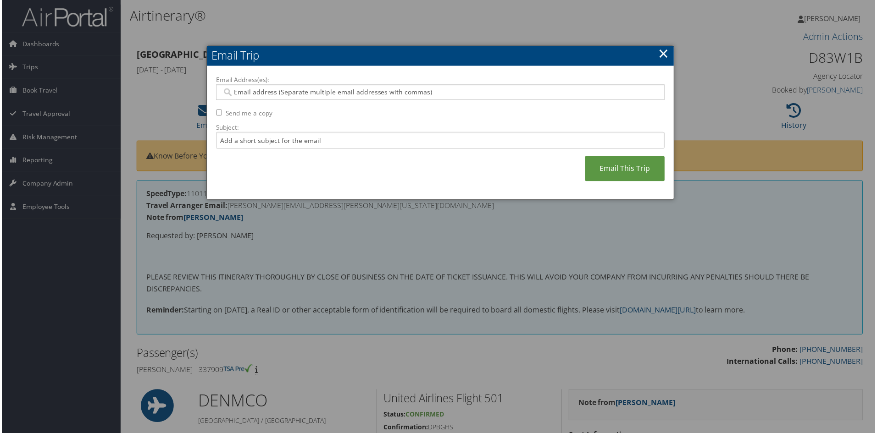
click at [233, 91] on input "Email Address(es):" at bounding box center [440, 92] width 438 height 9
paste input "ERIKA.BUCHANAN@COLORADO.EDU"
type input "ERIKA.BUCHANAN@COLORADO.EDU"
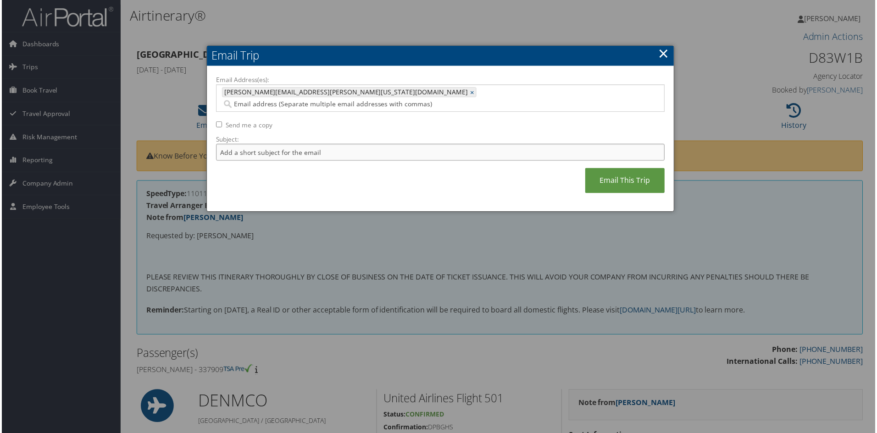
click at [231, 146] on input "Subject:" at bounding box center [440, 152] width 450 height 17
type input "economy car for Massimo Ruzzene"
click at [606, 171] on link "Email This Trip" at bounding box center [626, 181] width 80 height 25
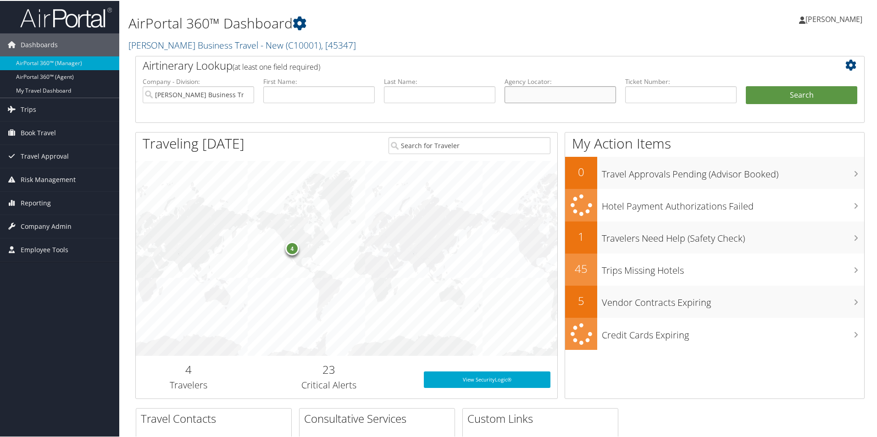
click at [519, 94] on input "text" at bounding box center [559, 93] width 111 height 17
click at [640, 95] on input "text" at bounding box center [680, 93] width 111 height 17
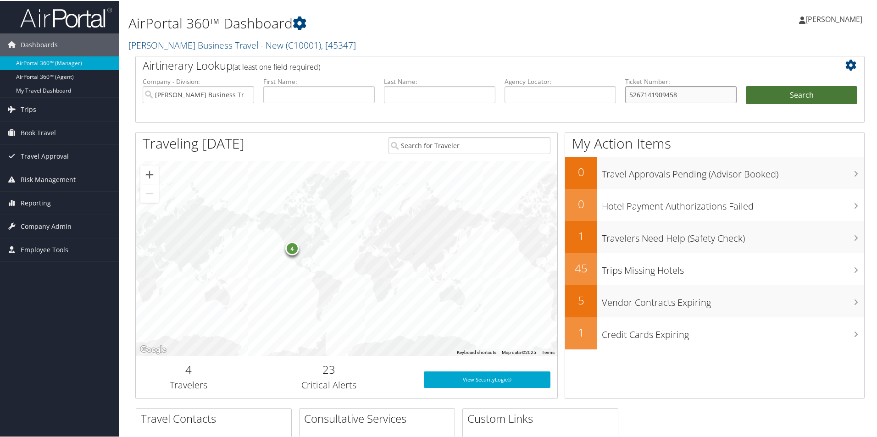
type input "5267141909458"
click at [756, 93] on button "Search" at bounding box center [801, 94] width 111 height 18
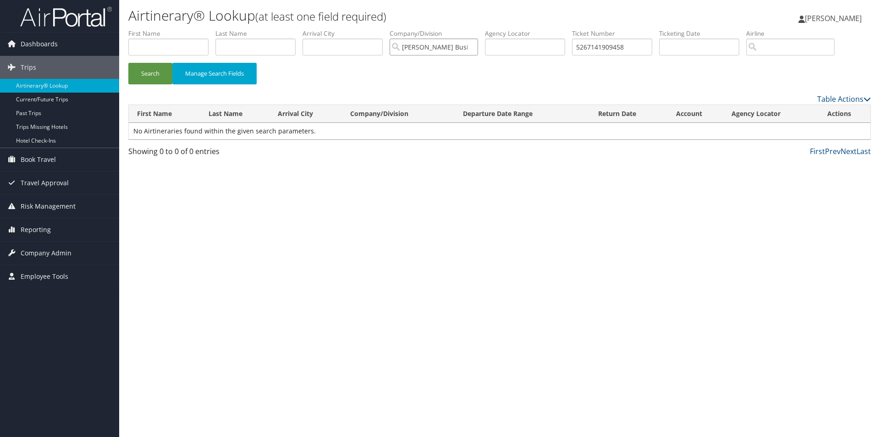
click at [431, 48] on input "[PERSON_NAME] Business Travel - New" at bounding box center [434, 47] width 88 height 17
click at [150, 71] on button "Search" at bounding box center [150, 74] width 44 height 22
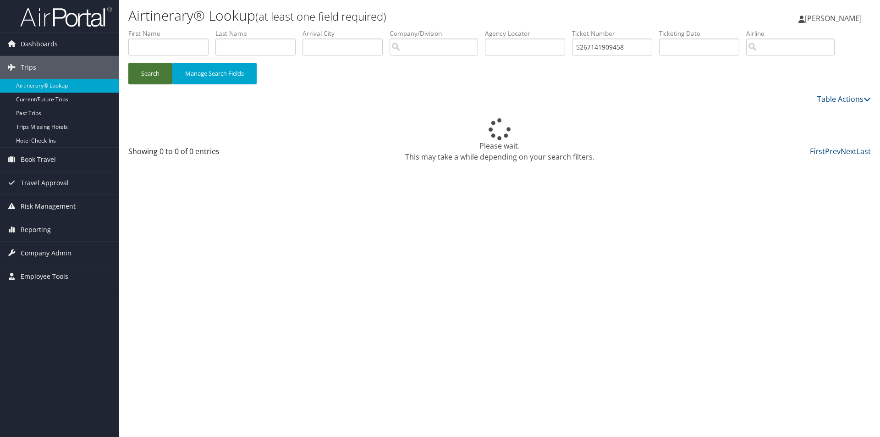
click at [150, 71] on button "Search" at bounding box center [150, 74] width 44 height 22
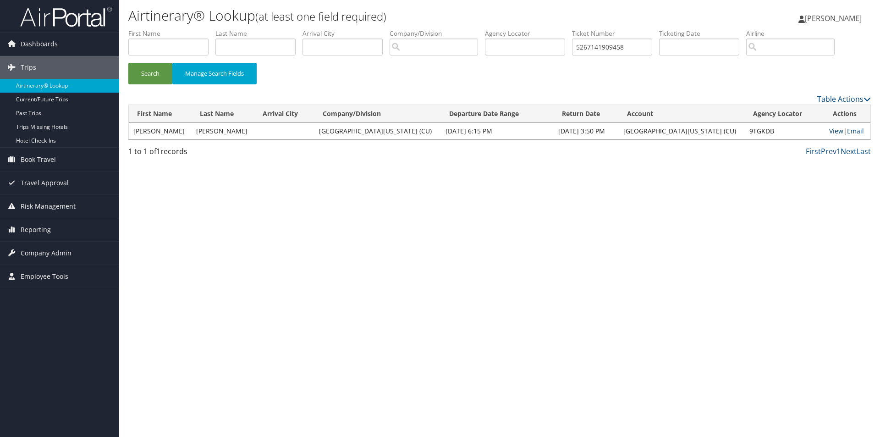
click at [830, 131] on link "View" at bounding box center [837, 131] width 14 height 9
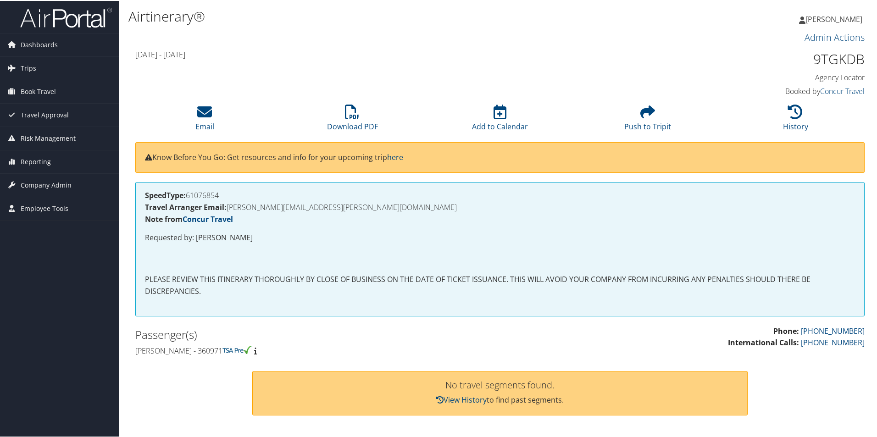
scroll to position [183, 0]
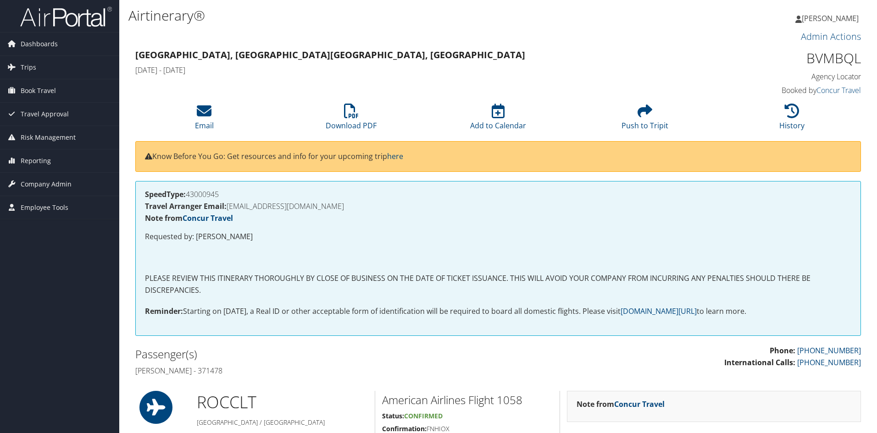
scroll to position [780, 0]
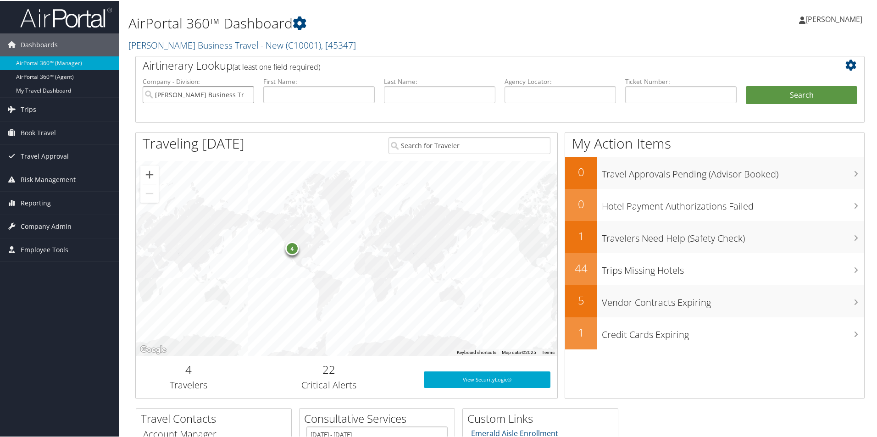
click at [244, 95] on input "Christopherson Business Travel - New" at bounding box center [198, 93] width 111 height 17
click at [642, 94] on input "text" at bounding box center [680, 93] width 111 height 17
type input "5267141909458572"
click at [780, 91] on button "Search" at bounding box center [801, 94] width 111 height 18
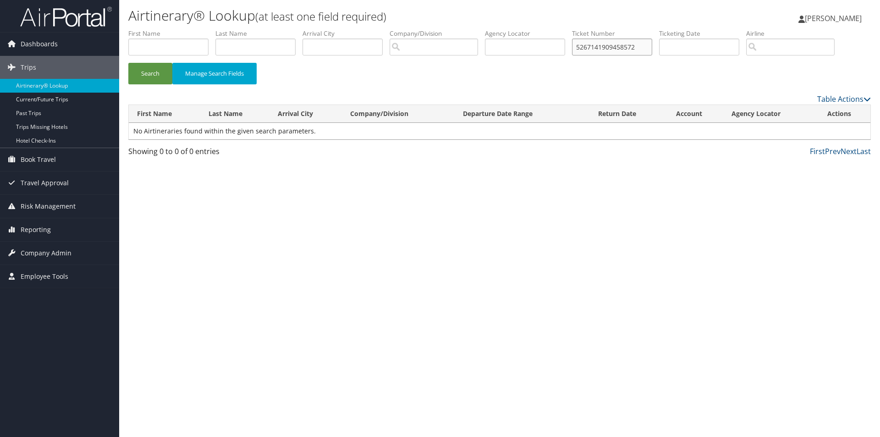
drag, startPoint x: 648, startPoint y: 47, endPoint x: 509, endPoint y: 60, distance: 139.0
click at [509, 29] on ul "First Name Last Name Departure City Arrival City Company/Division Airport/City …" at bounding box center [499, 29] width 743 height 0
drag, startPoint x: 157, startPoint y: 74, endPoint x: 156, endPoint y: 69, distance: 5.2
click at [157, 73] on button "Search" at bounding box center [150, 74] width 44 height 22
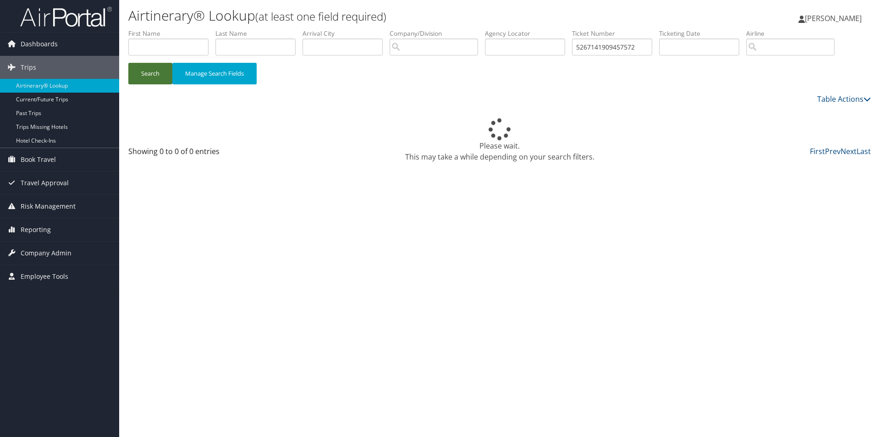
click at [156, 69] on button "Search" at bounding box center [150, 74] width 44 height 22
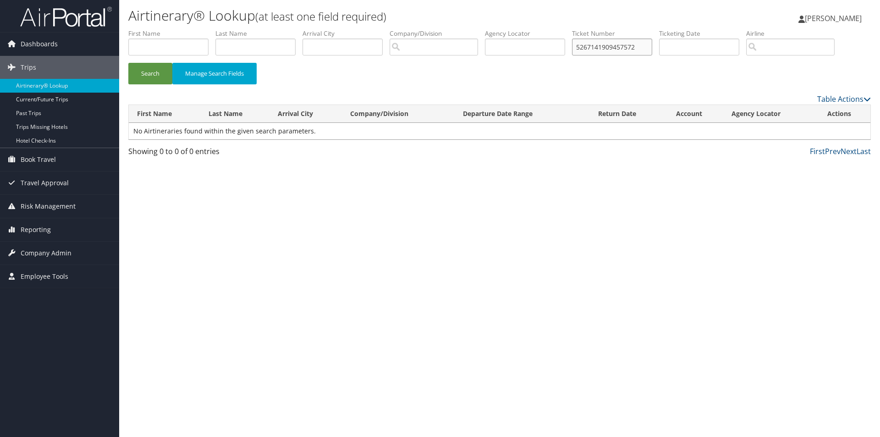
click at [591, 47] on input "5267141909457572" at bounding box center [612, 47] width 80 height 17
drag, startPoint x: 654, startPoint y: 43, endPoint x: 545, endPoint y: 55, distance: 109.4
click at [545, 29] on ul "First Name Last Name Departure City Arrival City Company/Division Airport/City …" at bounding box center [499, 29] width 743 height 0
click at [651, 43] on input "5267141909457572" at bounding box center [612, 47] width 80 height 17
type input "5"
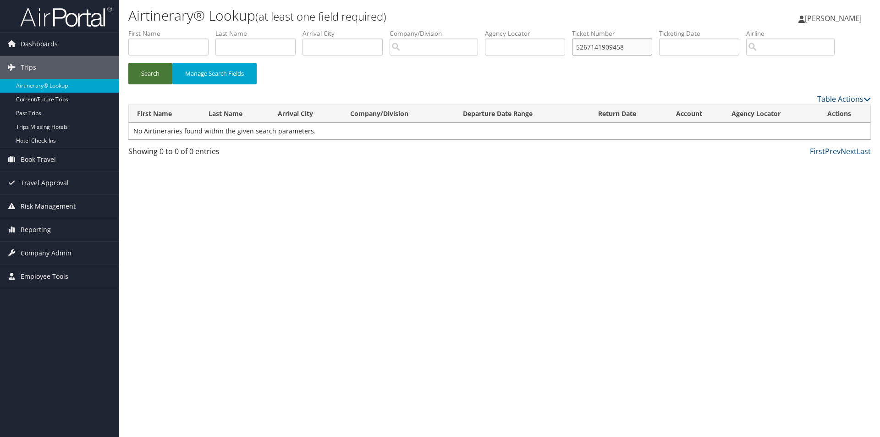
type input "5267141909458"
click at [148, 75] on button "Search" at bounding box center [150, 74] width 44 height 22
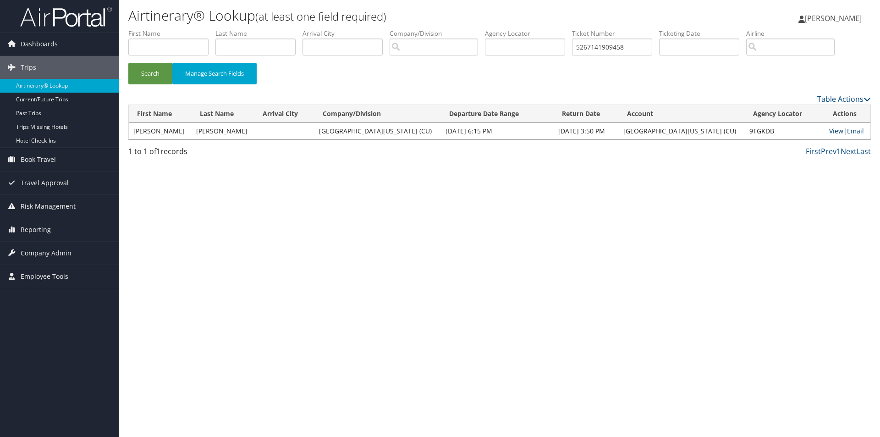
click at [830, 129] on link "View" at bounding box center [837, 131] width 14 height 9
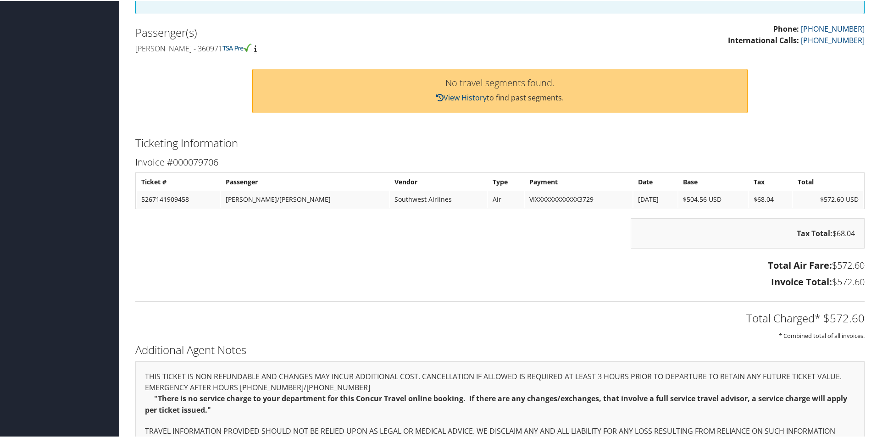
scroll to position [362, 0]
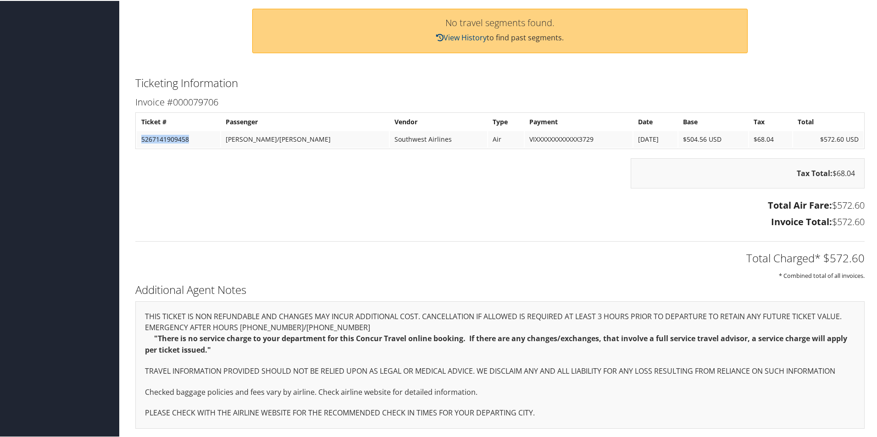
drag, startPoint x: 193, startPoint y: 140, endPoint x: 139, endPoint y: 140, distance: 53.6
click at [139, 140] on td "5267141909458" at bounding box center [178, 138] width 83 height 17
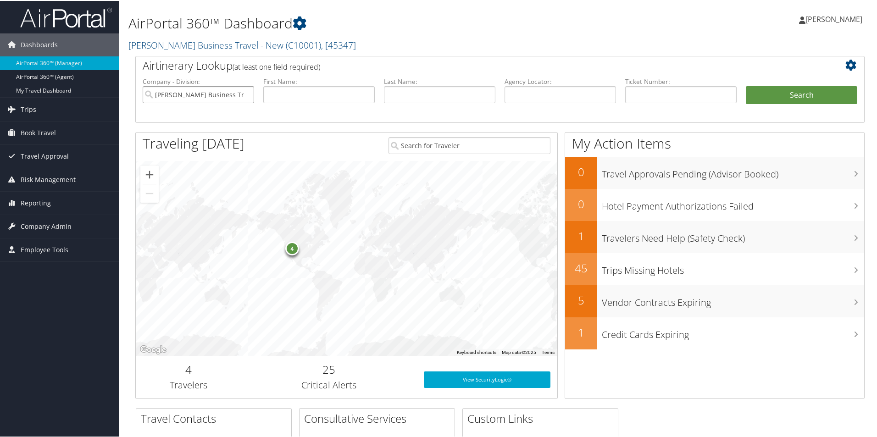
click at [245, 88] on input "[PERSON_NAME] Business Travel - New" at bounding box center [198, 93] width 111 height 17
click at [637, 94] on input "text" at bounding box center [680, 93] width 111 height 17
paste input "D97QK8"
type input "D97QK8"
drag, startPoint x: 653, startPoint y: 93, endPoint x: 599, endPoint y: 97, distance: 53.8
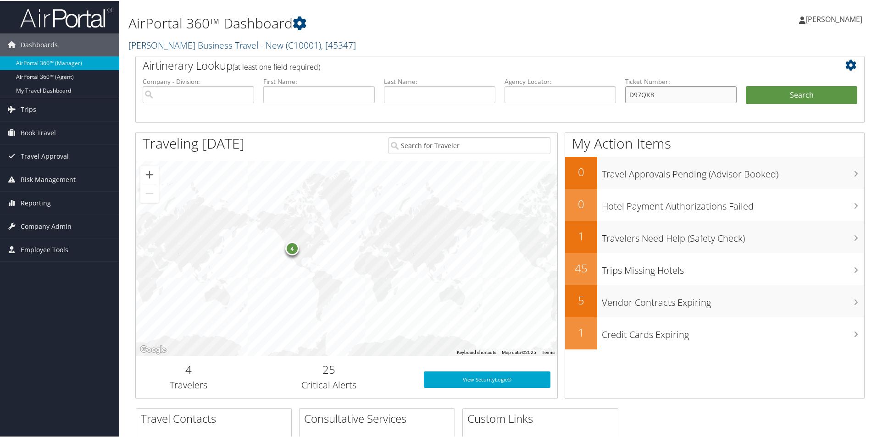
click at [600, 97] on ul "Company - Division: First Name: Last Name: Agency Locator: Departure Date Range…" at bounding box center [500, 99] width 724 height 46
click at [509, 93] on input "text" at bounding box center [559, 93] width 111 height 17
paste input "D97QK8"
type input "D97QK8"
click at [755, 89] on button "Search" at bounding box center [801, 94] width 111 height 18
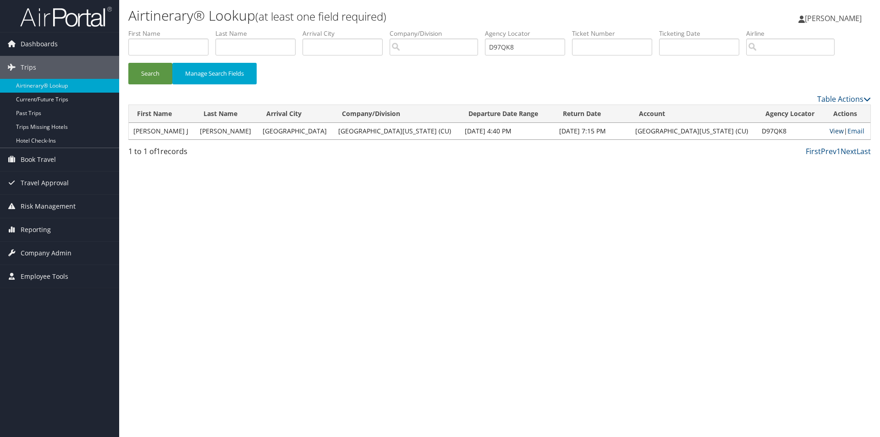
click at [830, 128] on link "View" at bounding box center [837, 131] width 14 height 9
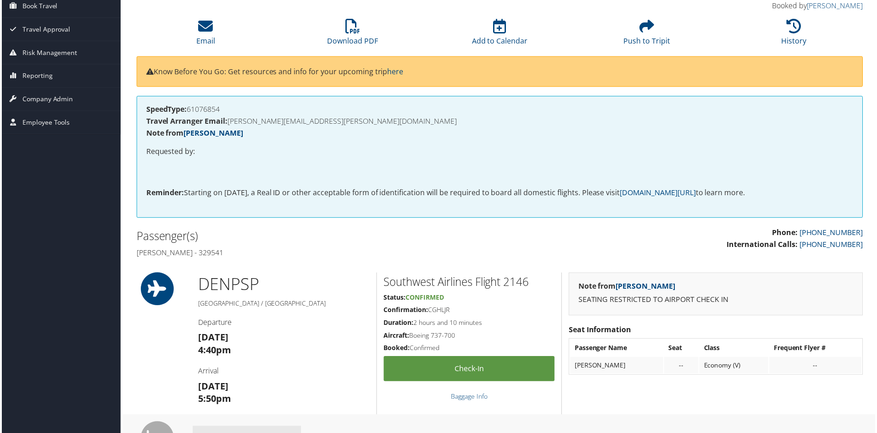
scroll to position [71, 0]
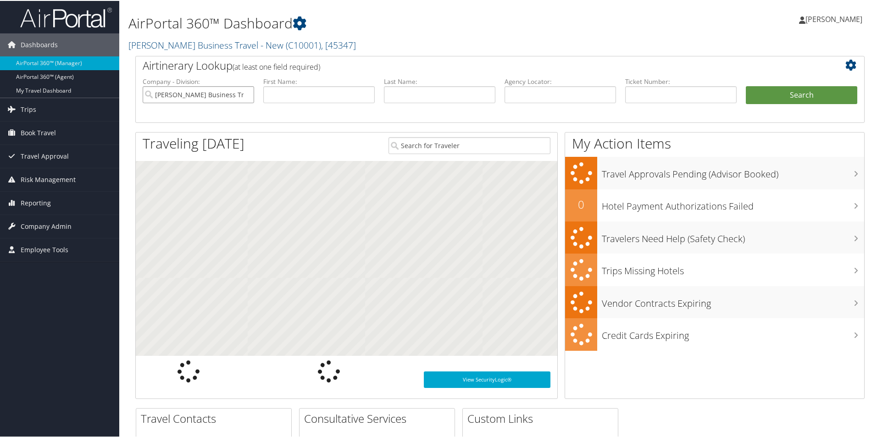
click at [238, 97] on input "Christopherson Business Travel - New" at bounding box center [198, 93] width 111 height 17
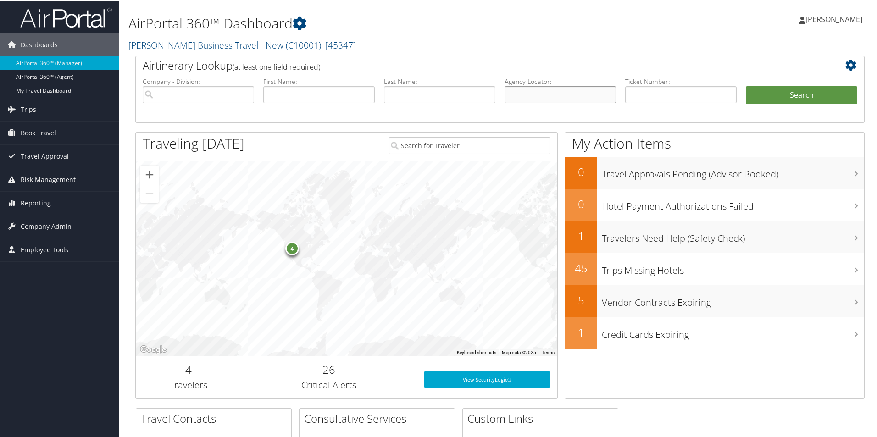
click at [520, 94] on input "text" at bounding box center [559, 93] width 111 height 17
paste input "D82WPT"
type input "D82WPT"
click at [770, 90] on button "Search" at bounding box center [801, 94] width 111 height 18
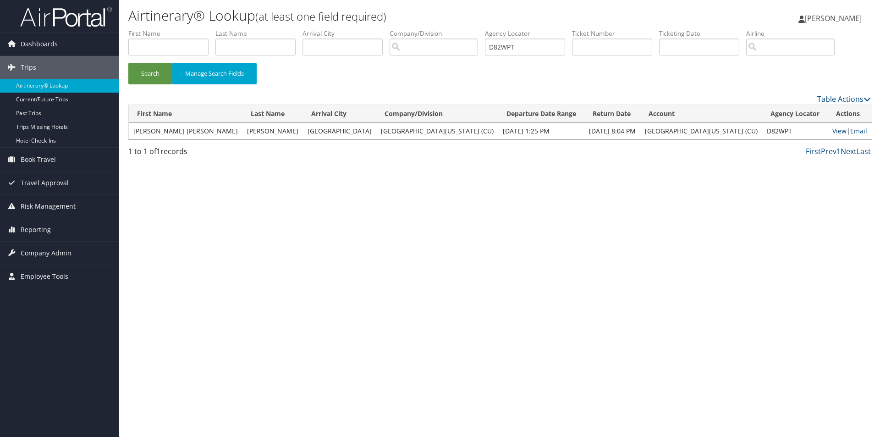
click at [833, 127] on link "View" at bounding box center [840, 131] width 14 height 9
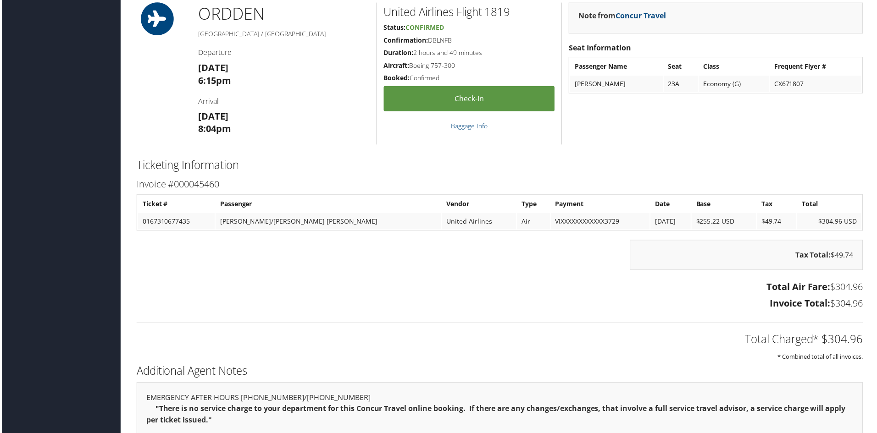
scroll to position [761, 0]
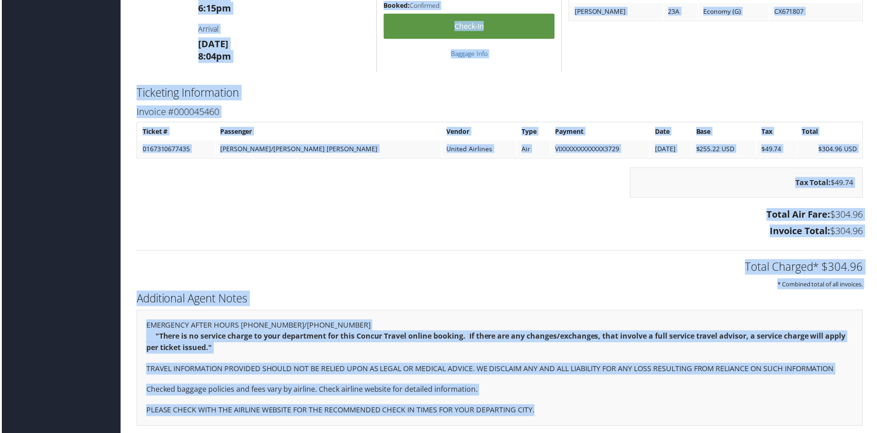
drag, startPoint x: 128, startPoint y: 37, endPoint x: 646, endPoint y: 404, distance: 634.5
copy div "Admin Actions Repair Airtinerary® 86095257 Denver, CO Chicago, IL Fri 24 Oct 20…"
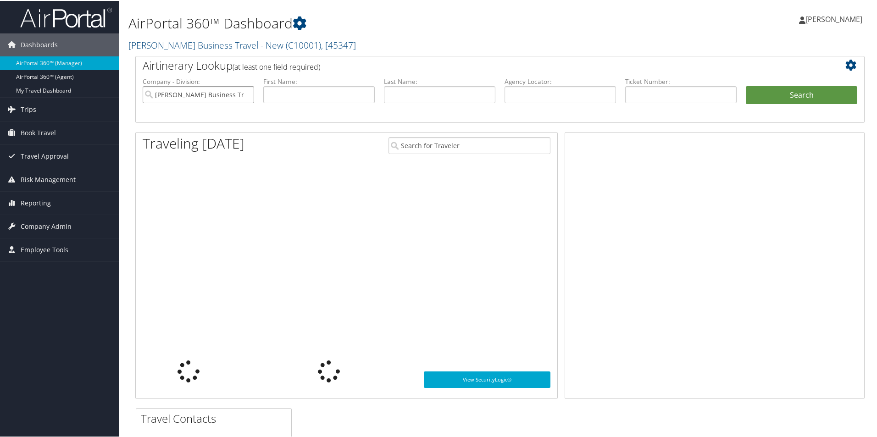
click at [225, 92] on input "Christopherson Business Travel - New" at bounding box center [198, 93] width 111 height 17
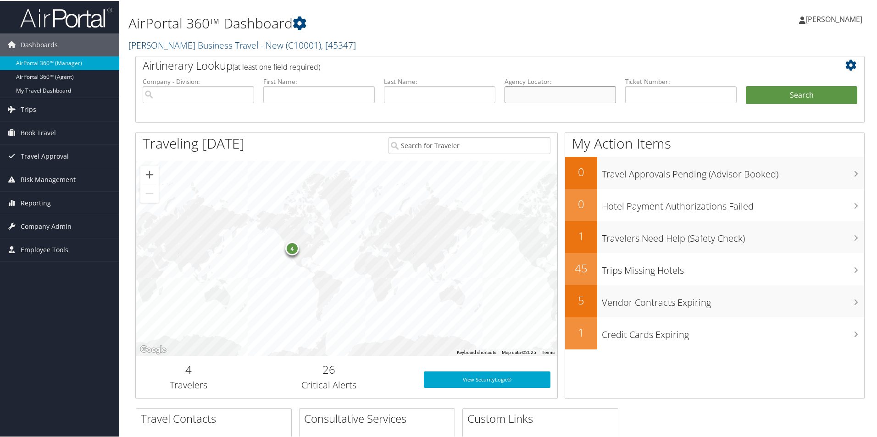
click at [523, 94] on input "text" at bounding box center [559, 93] width 111 height 17
paste input "D97QK8"
type input "D97QK8"
click at [767, 92] on button "Search" at bounding box center [801, 94] width 111 height 18
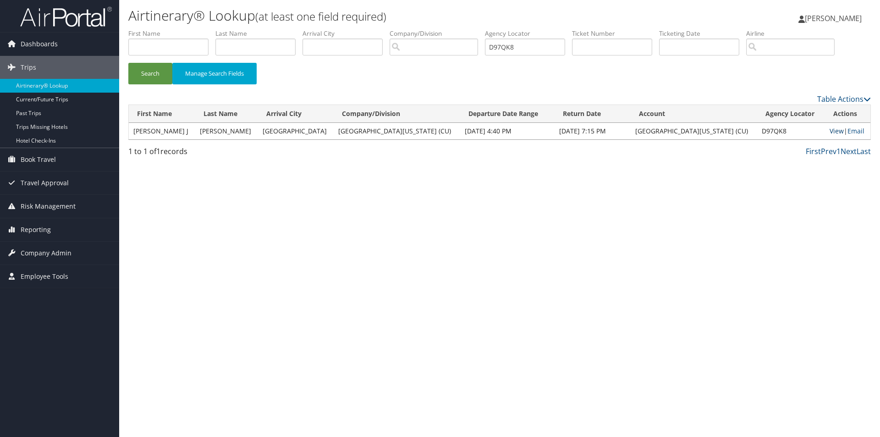
click at [830, 131] on link "View" at bounding box center [837, 131] width 14 height 9
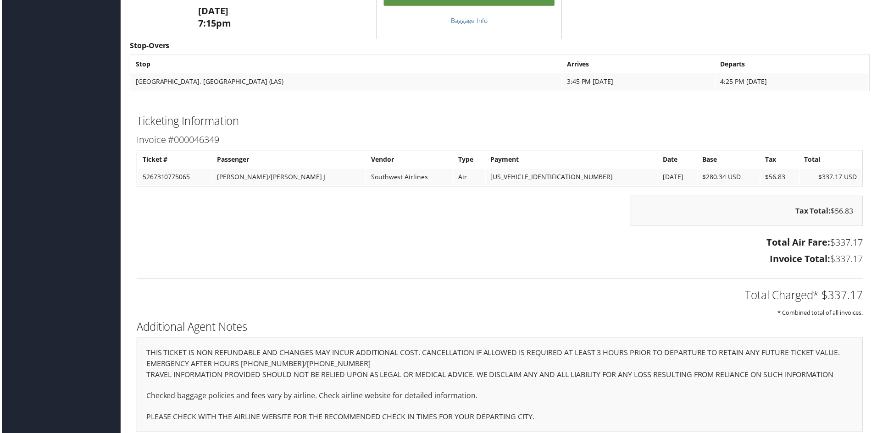
scroll to position [800, 0]
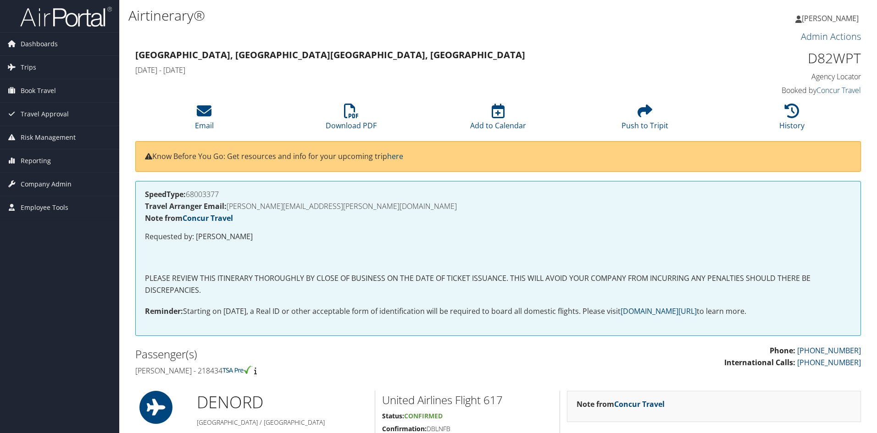
scroll to position [761, 0]
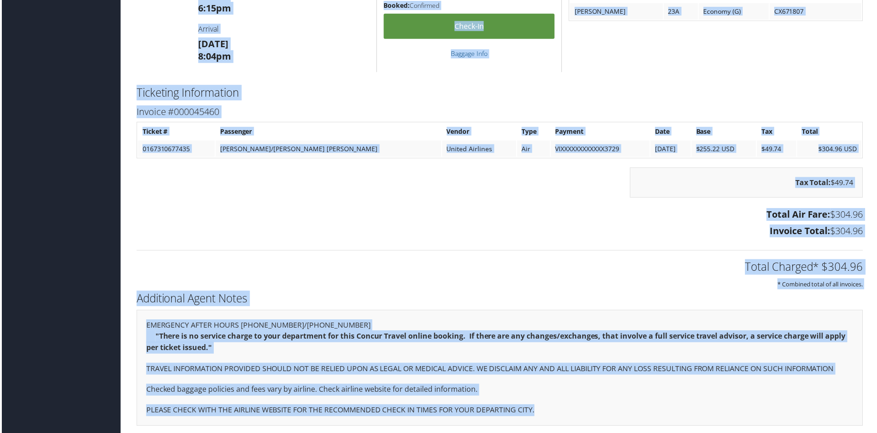
click at [471, 230] on h3 "Invoice Total: $304.96" at bounding box center [499, 232] width 729 height 13
click at [476, 226] on h3 "Invoice Total: $304.96" at bounding box center [499, 232] width 729 height 13
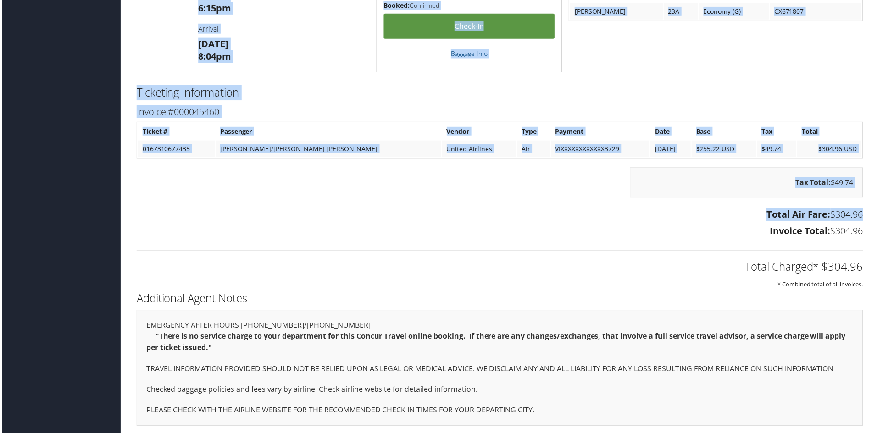
drag, startPoint x: 476, startPoint y: 223, endPoint x: 590, endPoint y: 87, distance: 177.1
click at [498, 191] on div "Invoice #000045460 Ticket # Passenger Vendor Type Payment Date Base Tax Total 0…" at bounding box center [499, 174] width 743 height 138
click at [638, 63] on div "Note from Concur Travel Seat Information Passenger Name Seat Class Frequent Fly…" at bounding box center [717, 1] width 310 height 143
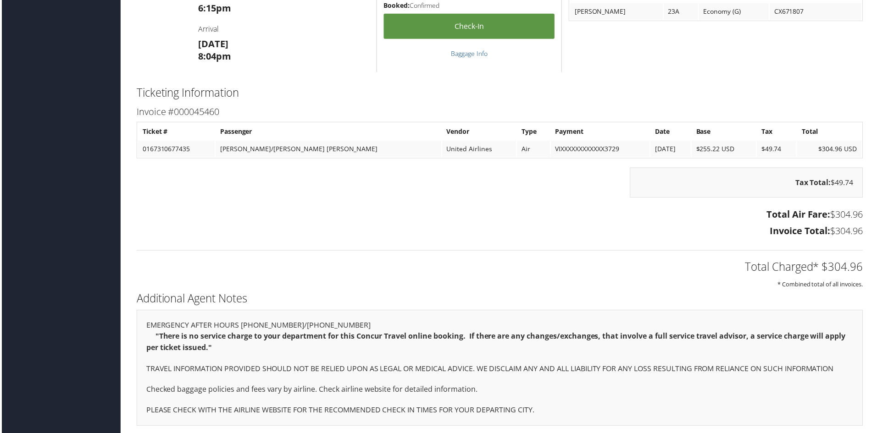
click at [638, 63] on div "Note from Concur Travel Seat Information Passenger Name Seat Class Frequent Fly…" at bounding box center [717, 1] width 310 height 143
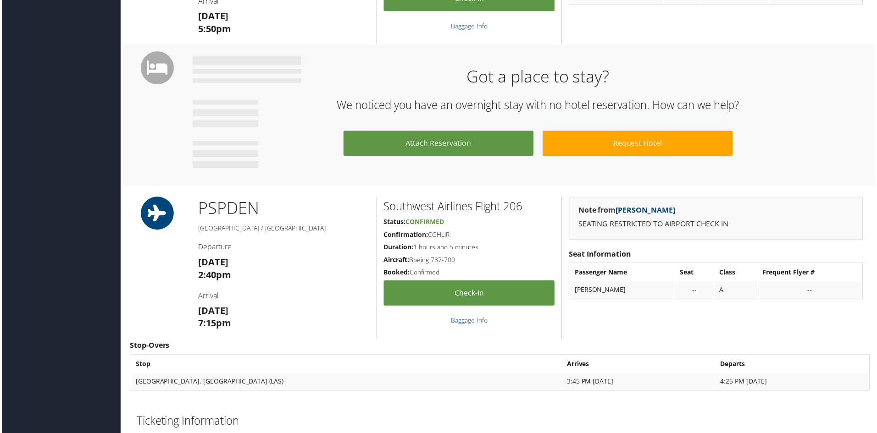
scroll to position [296, 0]
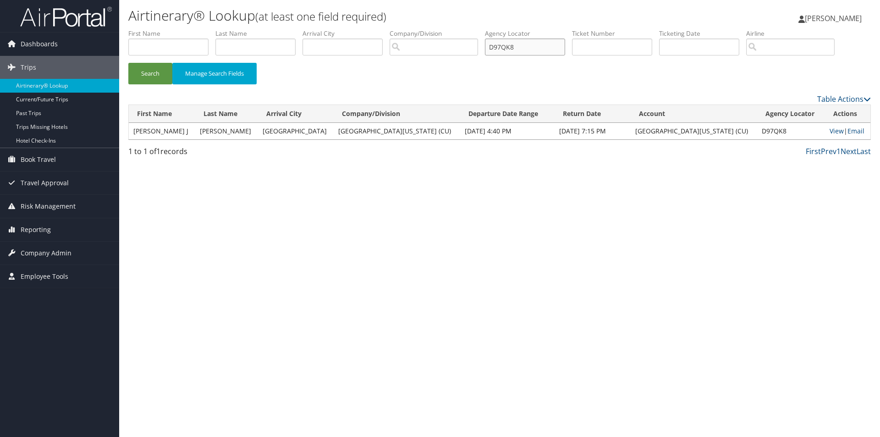
drag, startPoint x: 530, startPoint y: 48, endPoint x: 385, endPoint y: 55, distance: 145.1
click at [325, 29] on ul "First Name Last Name Departure City Arrival City Company/Division Airport/City …" at bounding box center [499, 29] width 743 height 0
click at [602, 50] on input "text" at bounding box center [612, 47] width 80 height 17
type input "0017232362641"
click at [152, 71] on button "Search" at bounding box center [150, 74] width 44 height 22
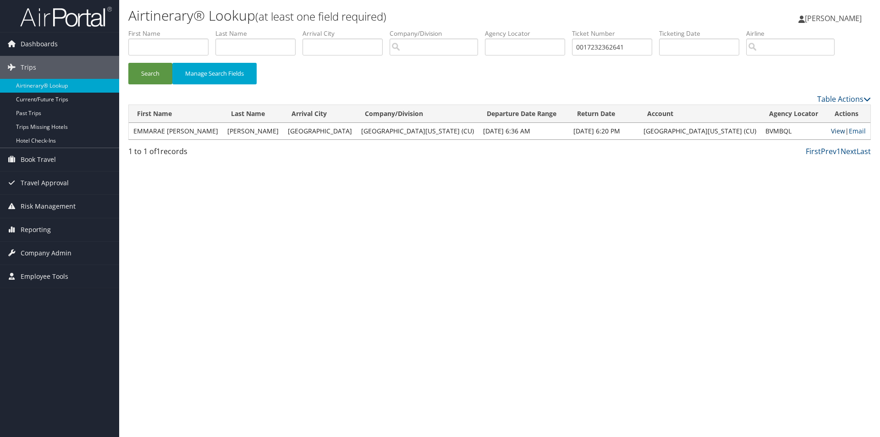
click at [831, 131] on link "View" at bounding box center [838, 131] width 14 height 9
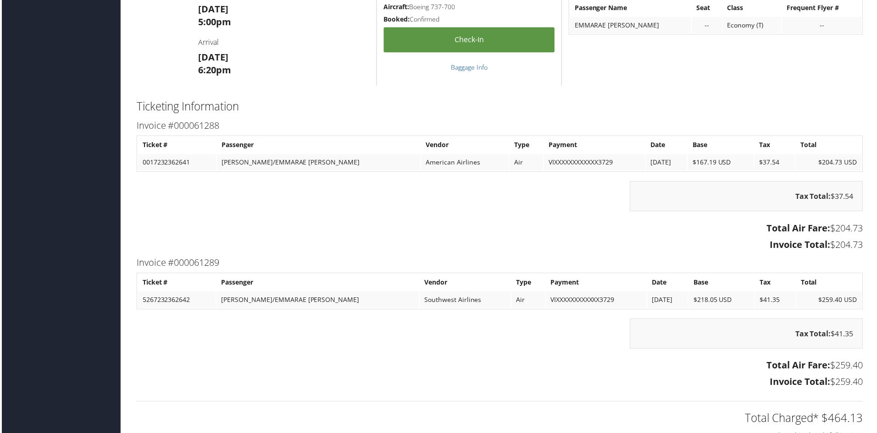
scroll to position [1084, 0]
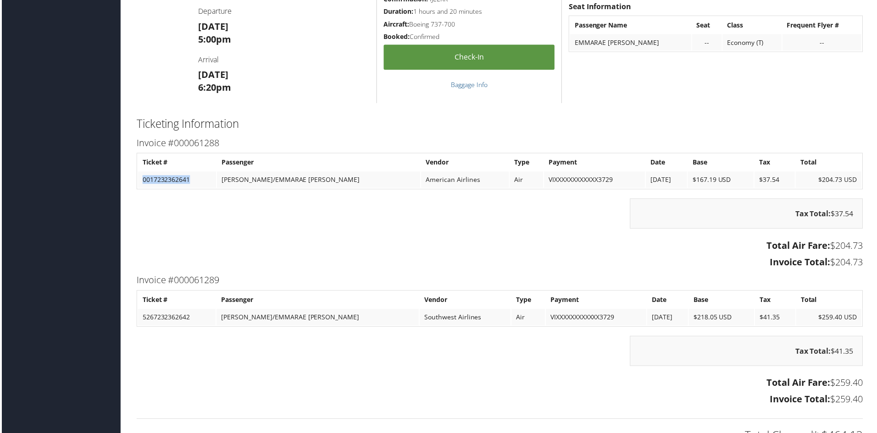
drag, startPoint x: 196, startPoint y: 180, endPoint x: 136, endPoint y: 182, distance: 60.1
click at [135, 182] on table "Ticket # Passenger Vendor Type Payment Date Base Tax Total 0017232362641 STEIN/…" at bounding box center [499, 172] width 729 height 37
drag, startPoint x: 162, startPoint y: 182, endPoint x: 361, endPoint y: 237, distance: 206.5
click at [361, 237] on div "Tax Total: $37.54" at bounding box center [499, 218] width 743 height 39
drag, startPoint x: 194, startPoint y: 181, endPoint x: 136, endPoint y: 182, distance: 57.8
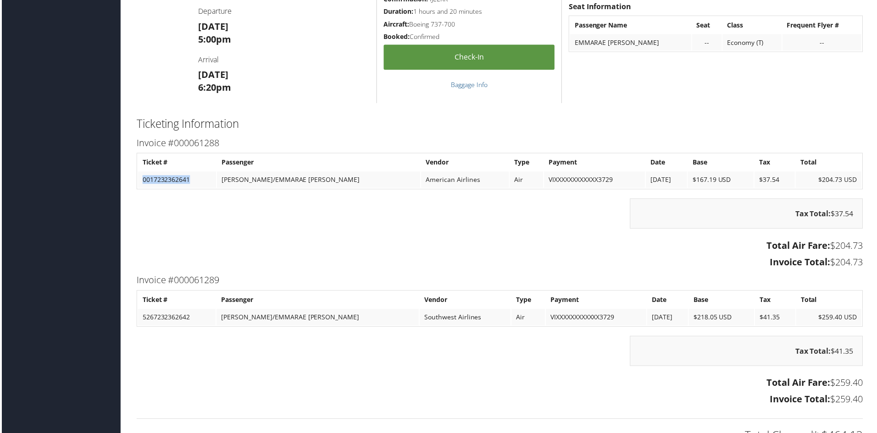
click at [136, 182] on table "Ticket # Passenger Vendor Type Payment Date Base Tax Total 0017232362641 STEIN/…" at bounding box center [499, 172] width 729 height 37
copy td "0017232362641"
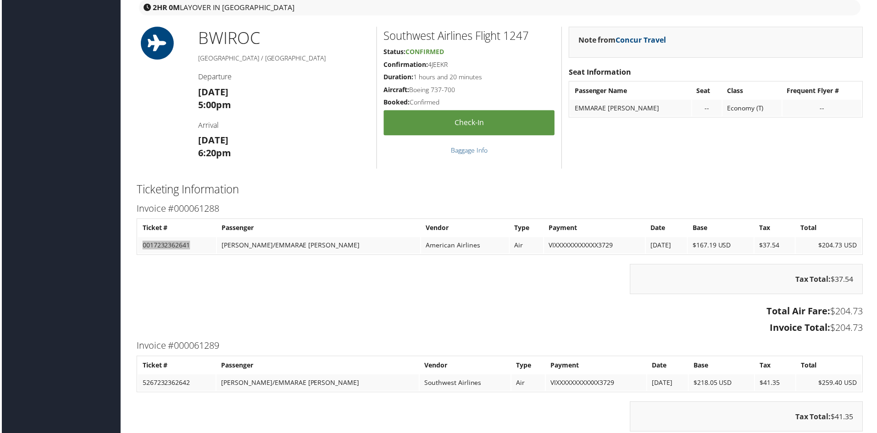
scroll to position [1038, 0]
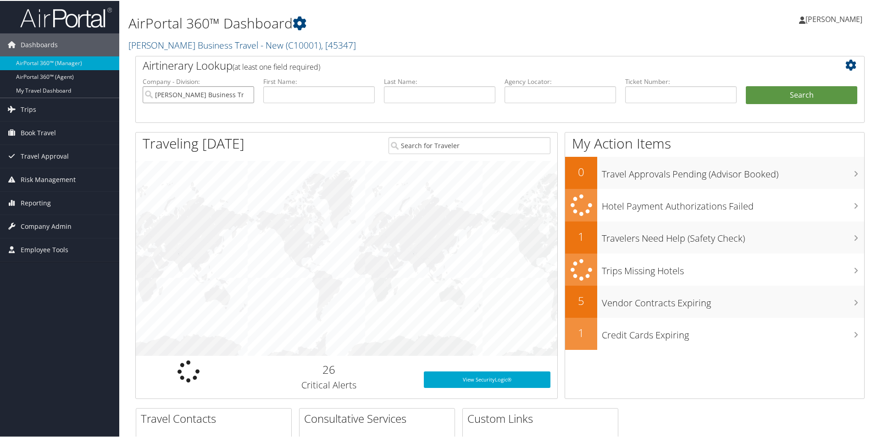
click at [227, 95] on input "[PERSON_NAME] Business Travel - New" at bounding box center [198, 93] width 111 height 17
click at [513, 94] on input "text" at bounding box center [559, 93] width 111 height 17
paste input "D96XWR"
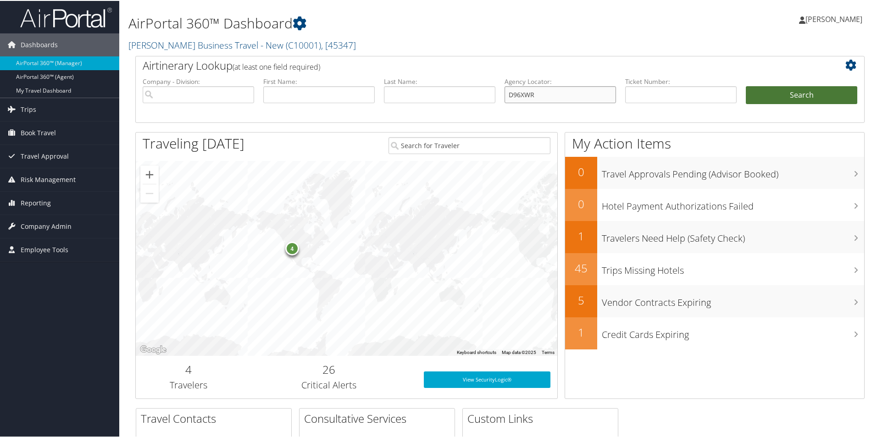
type input "D96XWR"
click at [788, 94] on button "Search" at bounding box center [801, 94] width 111 height 18
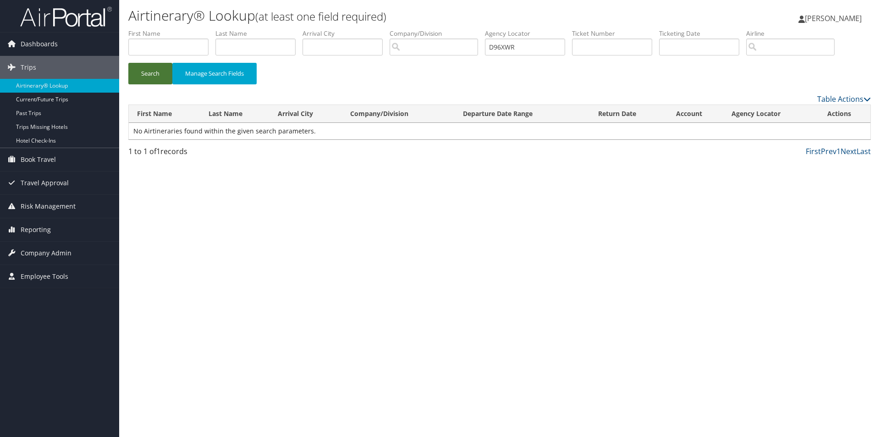
click at [136, 72] on button "Search" at bounding box center [150, 74] width 44 height 22
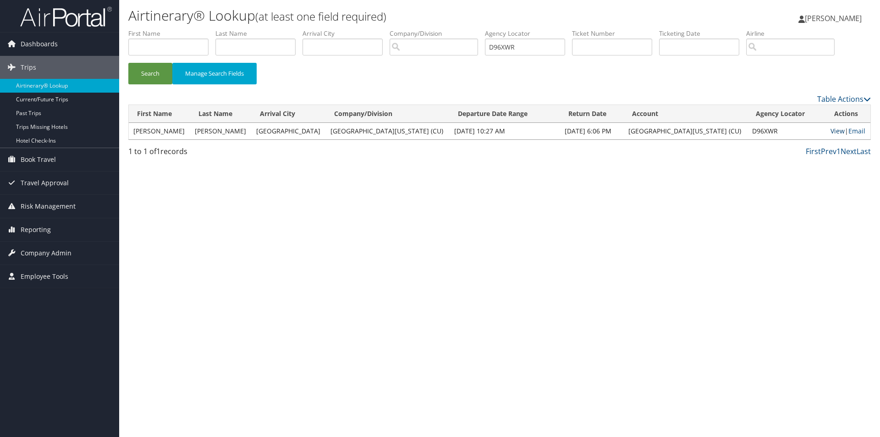
click at [831, 129] on link "View" at bounding box center [838, 131] width 14 height 9
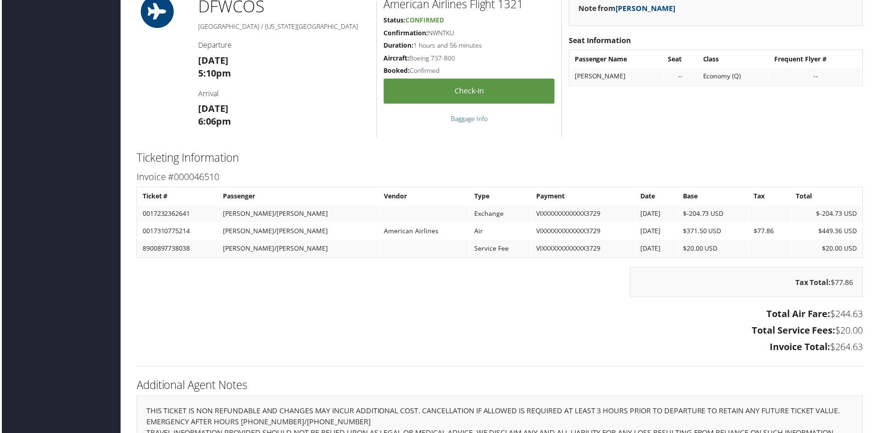
scroll to position [1126, 0]
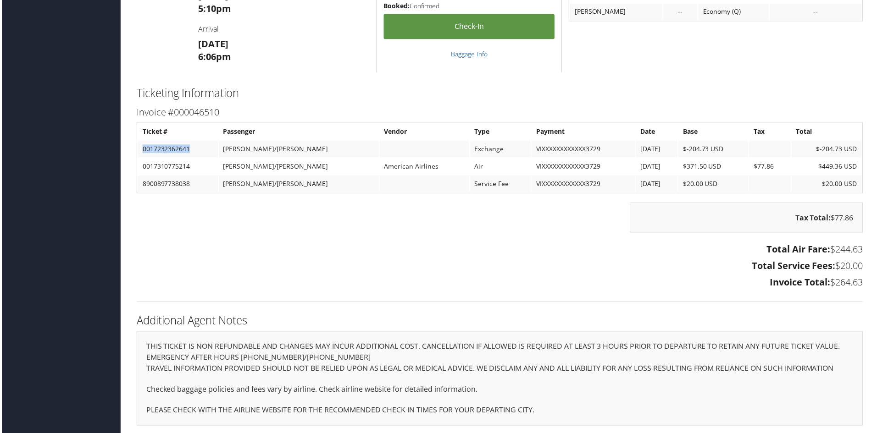
drag, startPoint x: 197, startPoint y: 143, endPoint x: 137, endPoint y: 149, distance: 60.4
click at [137, 149] on td "0017232362641" at bounding box center [177, 150] width 80 height 17
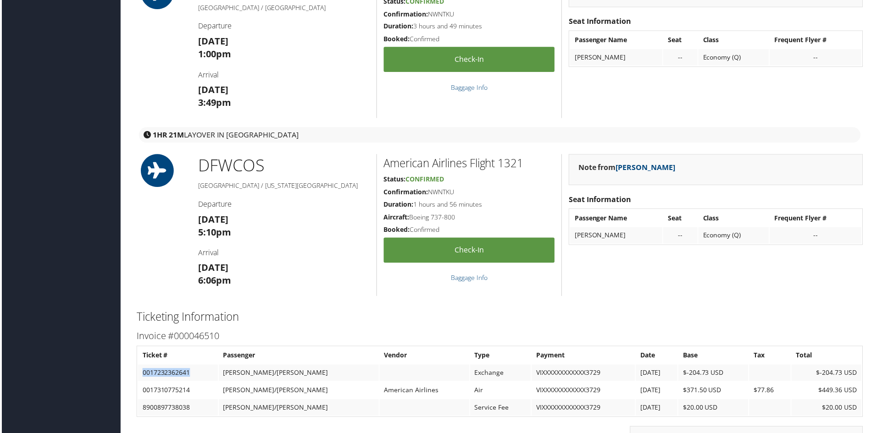
scroll to position [1101, 0]
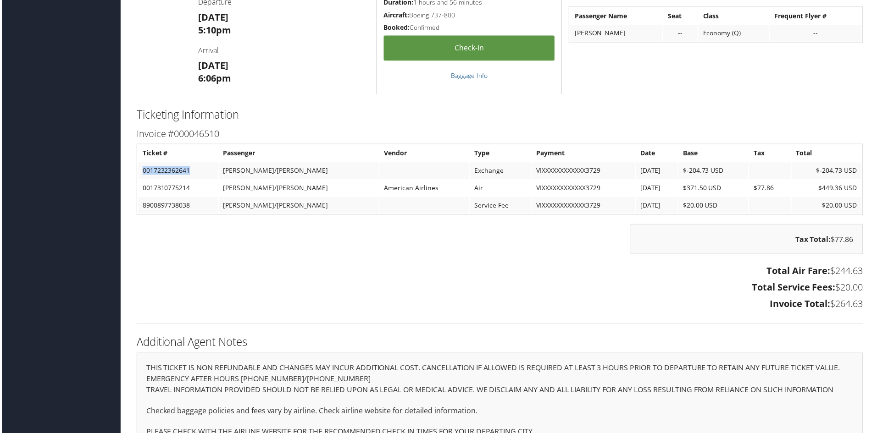
copy td "0017232362641"
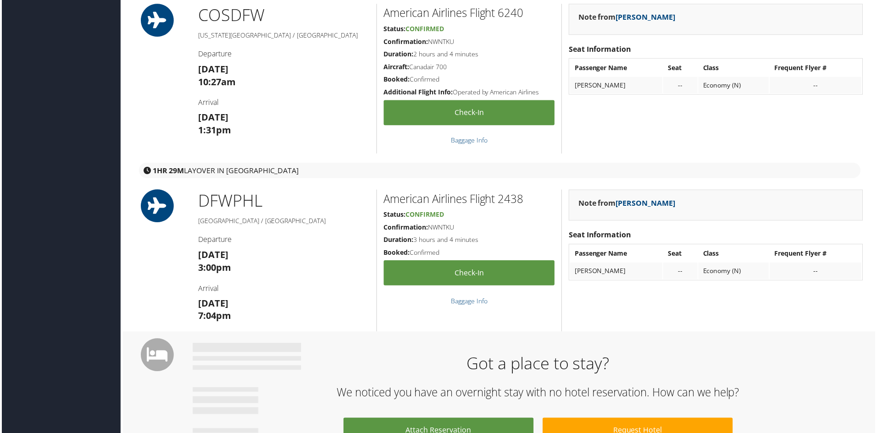
scroll to position [229, 0]
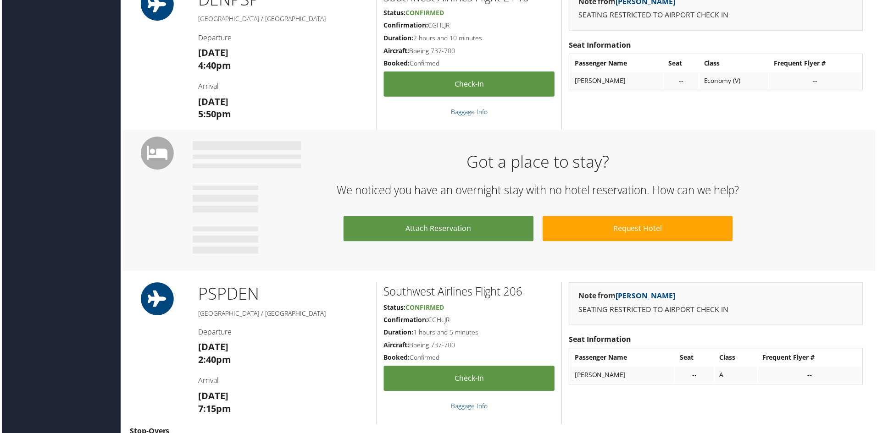
scroll to position [116, 0]
